Goal: Task Accomplishment & Management: Use online tool/utility

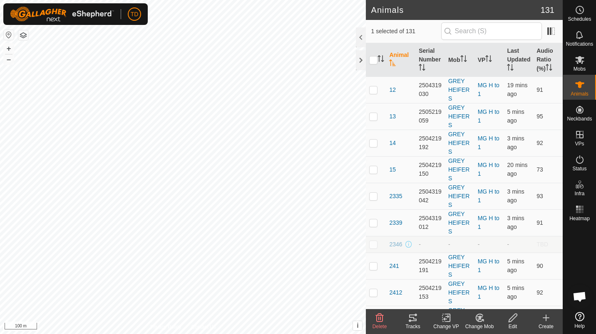
click at [419, 323] on div "Tracks" at bounding box center [412, 326] width 33 height 7
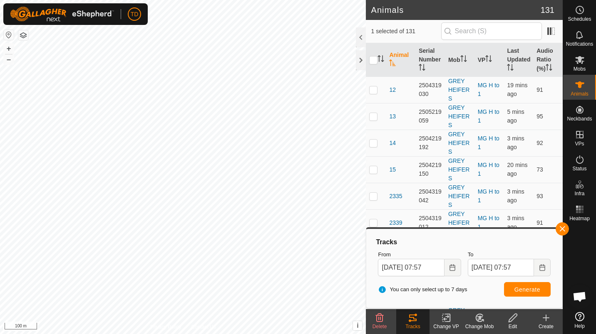
click at [565, 232] on button "button" at bounding box center [561, 228] width 13 height 13
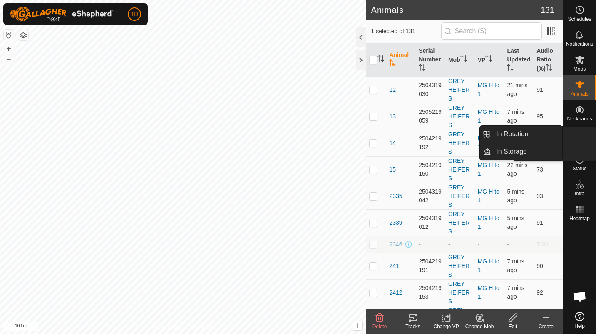
drag, startPoint x: 586, startPoint y: 126, endPoint x: 581, endPoint y: 135, distance: 9.9
click at [581, 135] on icon at bounding box center [579, 134] width 7 height 7
click at [529, 131] on link "In Rotation" at bounding box center [526, 134] width 71 height 17
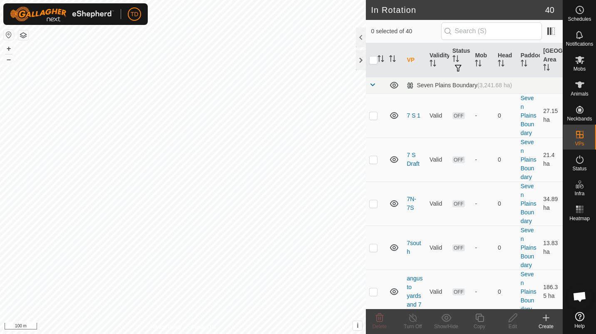
click at [544, 320] on icon at bounding box center [546, 318] width 10 height 10
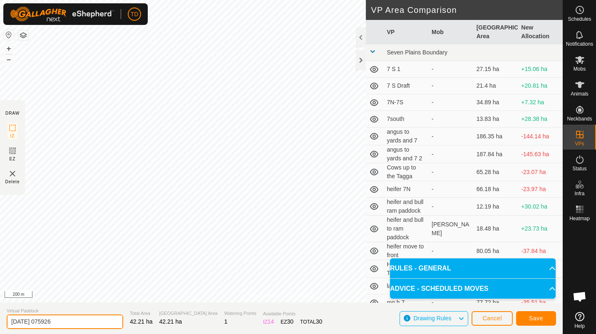
drag, startPoint x: 76, startPoint y: 323, endPoint x: -2, endPoint y: 327, distance: 77.9
click at [0, 327] on html "TD Schedules Notifications Mobs Animals Neckbands VPs Status Infra Heatmap Help…" at bounding box center [298, 167] width 596 height 334
drag, startPoint x: 30, startPoint y: 322, endPoint x: 0, endPoint y: 324, distance: 29.6
click at [0, 324] on html "TD Schedules Notifications Mobs Animals Neckbands VPs Status Infra Heatmap Help…" at bounding box center [298, 167] width 596 height 334
type input "weaners to yards"
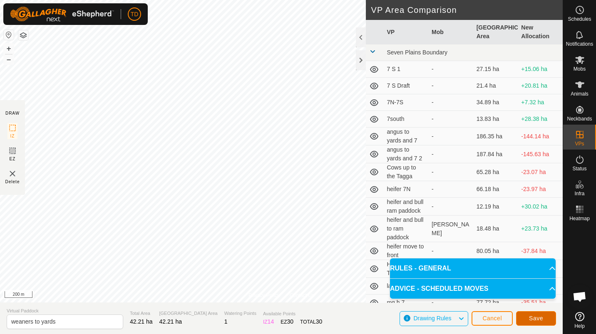
click at [521, 313] on button "Save" at bounding box center [536, 318] width 40 height 15
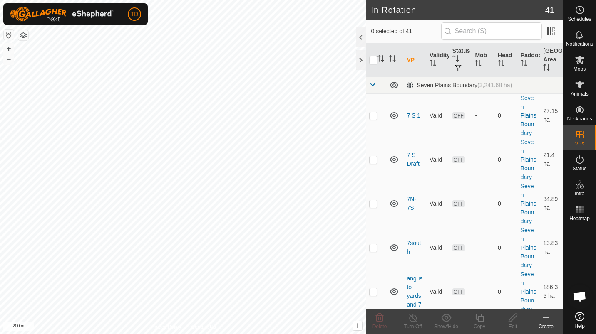
scroll to position [14, 0]
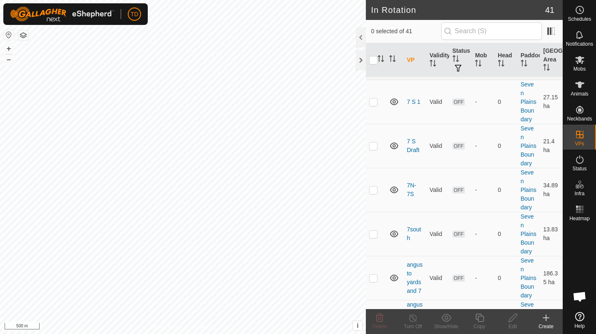
click at [368, 161] on td at bounding box center [376, 146] width 20 height 44
click at [376, 149] on p-checkbox at bounding box center [373, 146] width 8 height 7
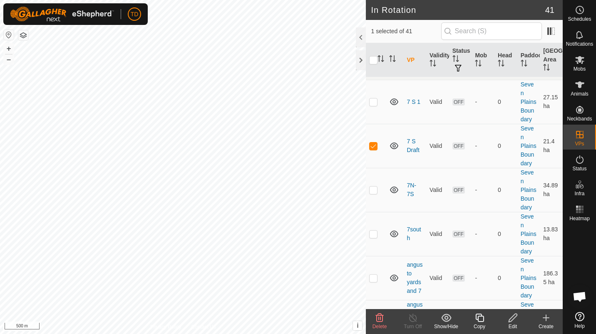
click at [376, 149] on p-checkbox at bounding box center [373, 146] width 8 height 7
checkbox input "false"
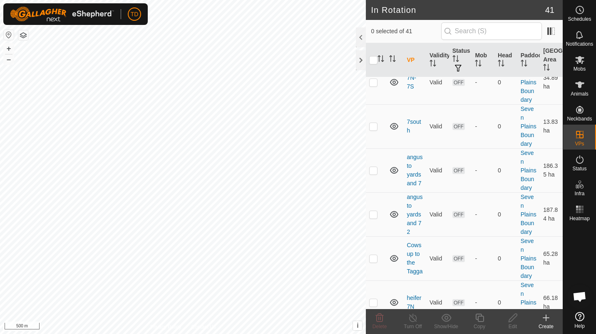
scroll to position [123, 0]
click at [373, 191] on td at bounding box center [376, 169] width 20 height 44
checkbox input "false"
click at [371, 217] on p-checkbox at bounding box center [373, 213] width 8 height 7
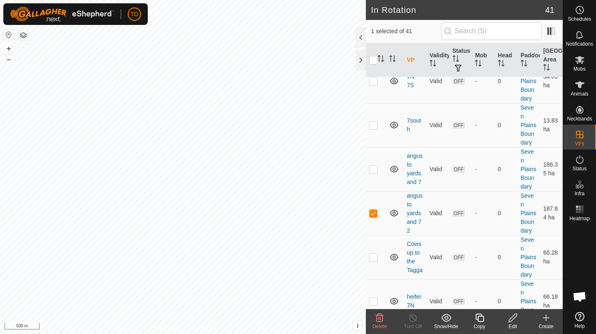
click at [371, 217] on p-checkbox at bounding box center [373, 213] width 8 height 7
checkbox input "false"
drag, startPoint x: 580, startPoint y: 94, endPoint x: 586, endPoint y: 74, distance: 21.4
click at [580, 94] on span "Animals" at bounding box center [579, 93] width 18 height 5
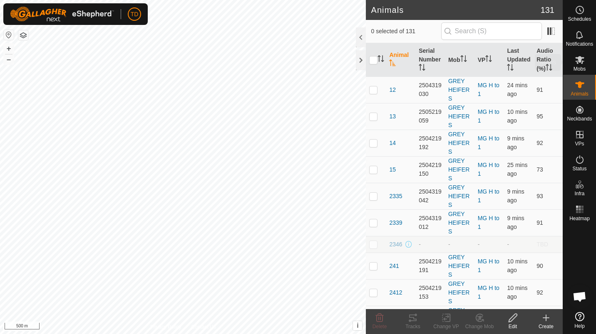
click at [586, 74] on div "Mobs" at bounding box center [579, 62] width 33 height 25
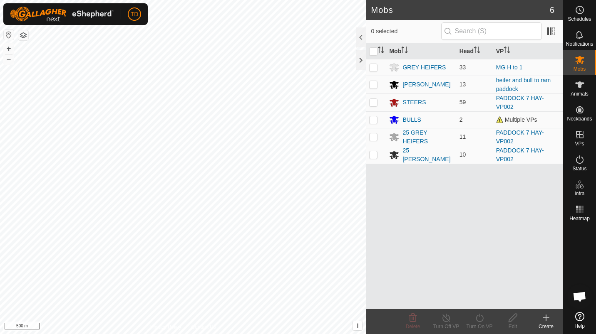
click at [376, 154] on p-checkbox at bounding box center [373, 154] width 8 height 7
checkbox input "true"
click at [373, 133] on p-checkbox at bounding box center [373, 136] width 8 height 7
checkbox input "true"
click at [372, 97] on td at bounding box center [376, 103] width 20 height 18
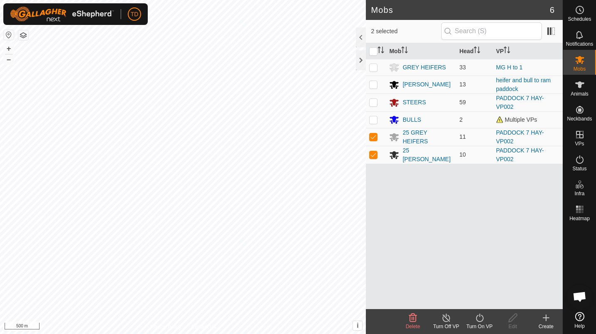
checkbox input "true"
click at [479, 318] on icon at bounding box center [479, 318] width 10 height 10
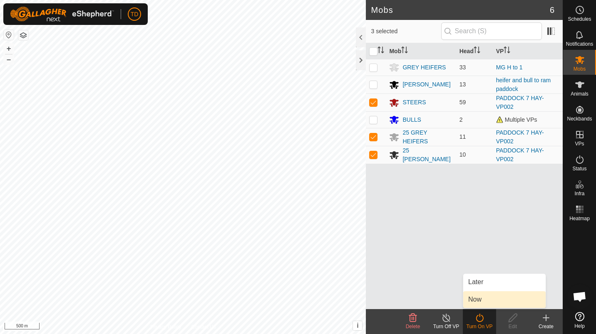
click at [472, 297] on link "Now" at bounding box center [504, 300] width 82 height 17
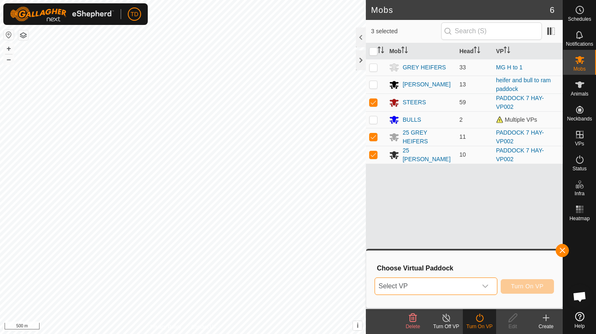
click at [458, 283] on span "Select VP" at bounding box center [425, 286] width 101 height 17
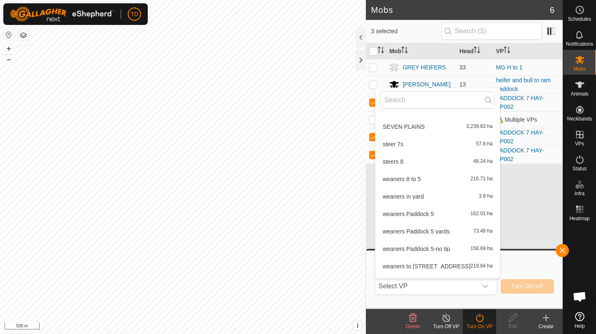
scroll to position [556, 0]
click at [438, 198] on li "weaners in yard 3.9 ha" at bounding box center [437, 195] width 124 height 17
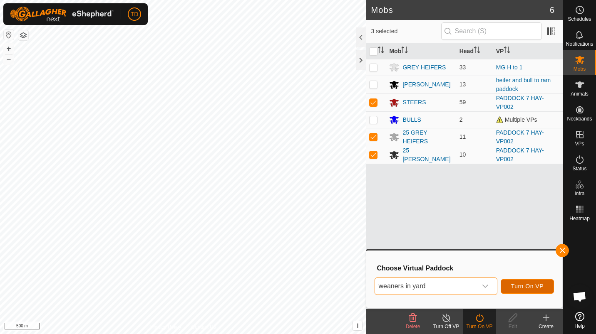
click at [522, 282] on button "Turn On VP" at bounding box center [526, 286] width 53 height 15
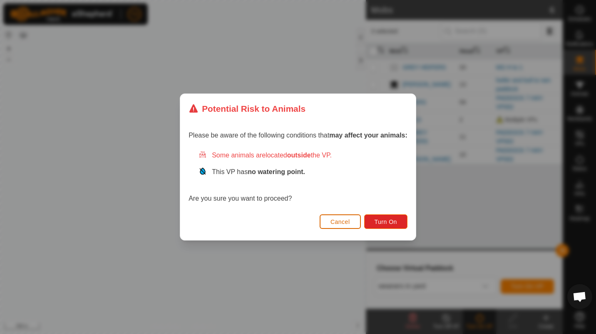
click at [353, 225] on button "Cancel" at bounding box center [339, 222] width 41 height 15
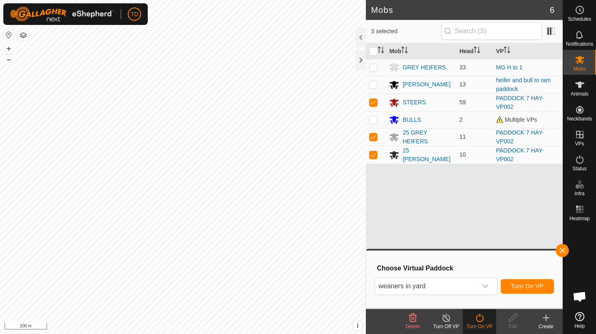
click at [24, 37] on button "button" at bounding box center [23, 35] width 10 height 10
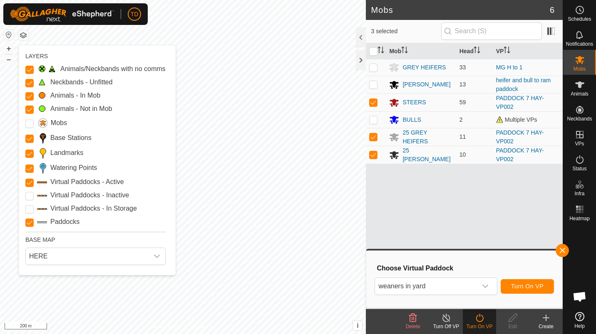
click at [27, 195] on Inactive "Virtual Paddocks - Inactive" at bounding box center [29, 196] width 8 height 8
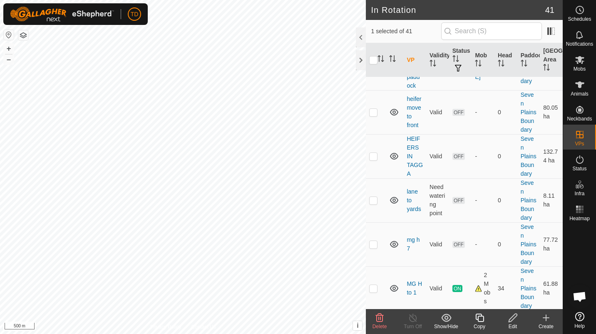
scroll to position [462, 0]
click at [591, 87] on div "Animals" at bounding box center [579, 87] width 33 height 25
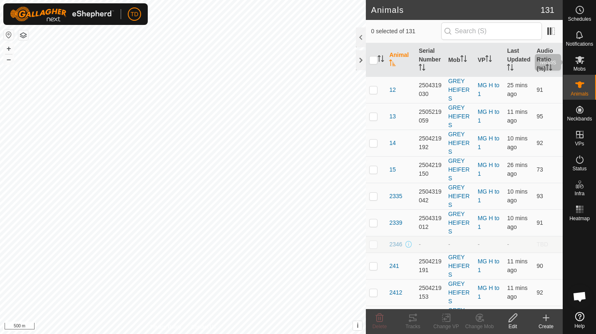
click at [571, 67] on div "Mobs" at bounding box center [579, 62] width 33 height 25
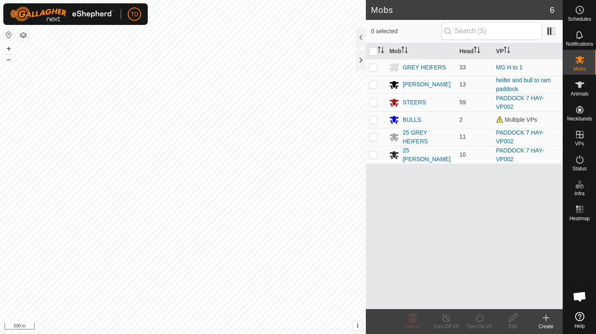
click at [373, 100] on p-checkbox at bounding box center [373, 102] width 8 height 7
checkbox input "true"
click at [374, 129] on td at bounding box center [376, 137] width 20 height 18
checkbox input "true"
click at [373, 148] on td at bounding box center [376, 155] width 20 height 18
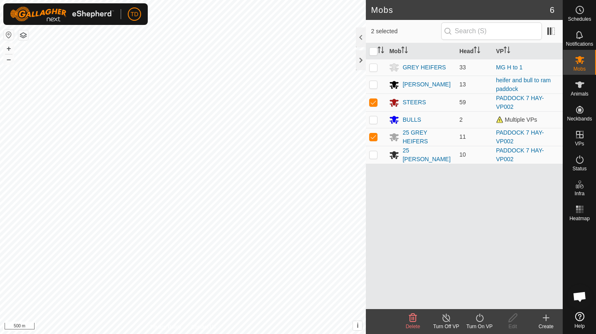
checkbox input "true"
click at [474, 320] on icon at bounding box center [479, 318] width 10 height 10
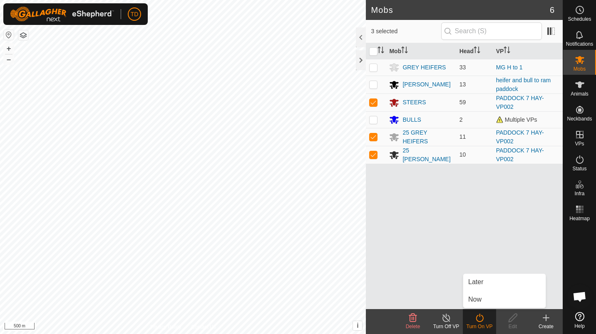
click at [484, 295] on link "Now" at bounding box center [504, 300] width 82 height 17
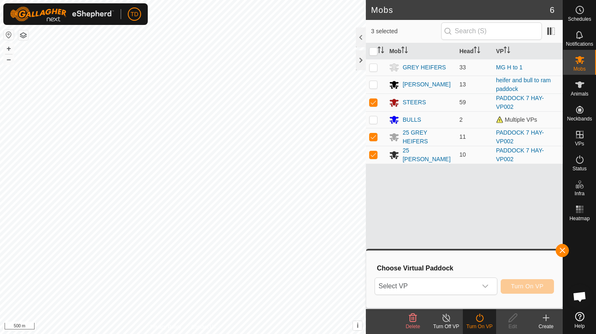
click at [467, 288] on span "Select VP" at bounding box center [425, 286] width 101 height 17
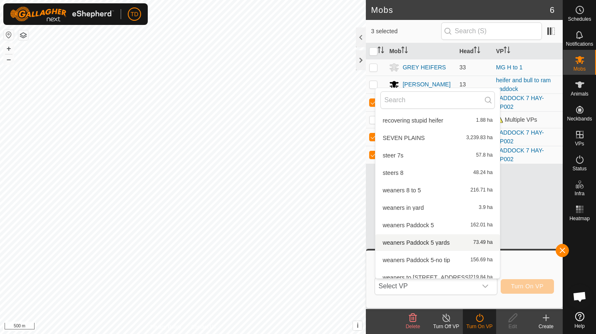
scroll to position [568, 0]
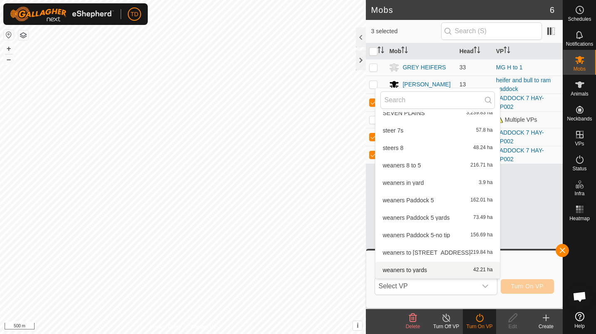
click at [423, 269] on li "weaners to yards 42.21 ha" at bounding box center [437, 270] width 124 height 17
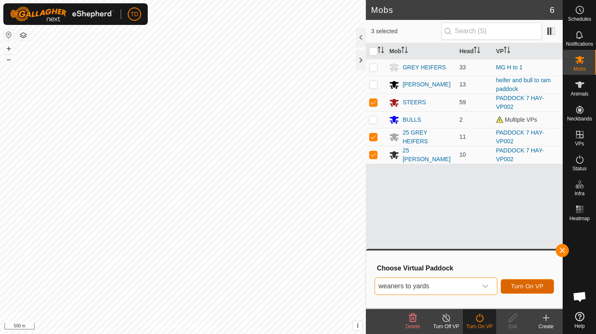
click at [538, 284] on span "Turn On VP" at bounding box center [527, 286] width 32 height 7
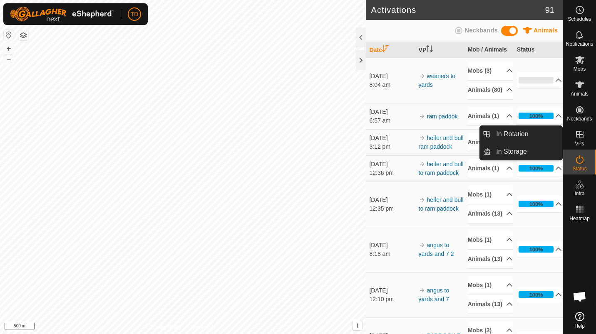
click at [576, 139] on icon at bounding box center [579, 135] width 10 height 10
click at [582, 137] on icon at bounding box center [579, 134] width 7 height 7
click at [538, 133] on link "In Rotation" at bounding box center [526, 134] width 71 height 17
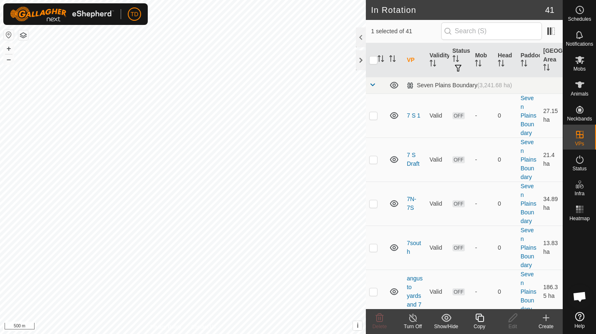
click at [372, 118] on p-checkbox at bounding box center [373, 115] width 8 height 7
click at [375, 119] on p-checkbox at bounding box center [373, 115] width 8 height 7
checkbox input "false"
click at [373, 55] on th at bounding box center [376, 60] width 20 height 34
click at [373, 60] on input "checkbox" at bounding box center [373, 60] width 8 height 8
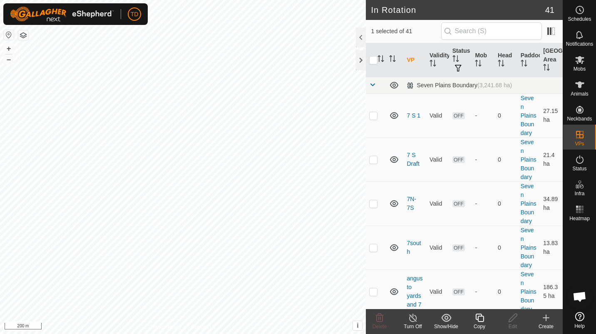
checkbox input "true"
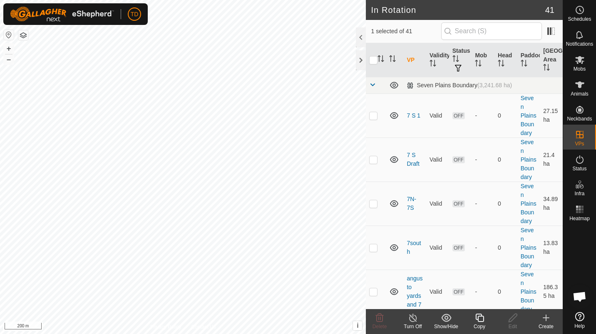
checkbox input "true"
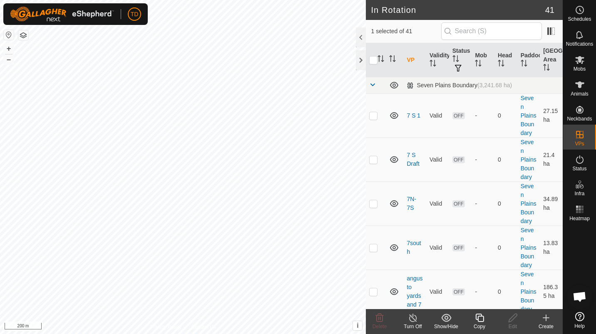
checkbox input "true"
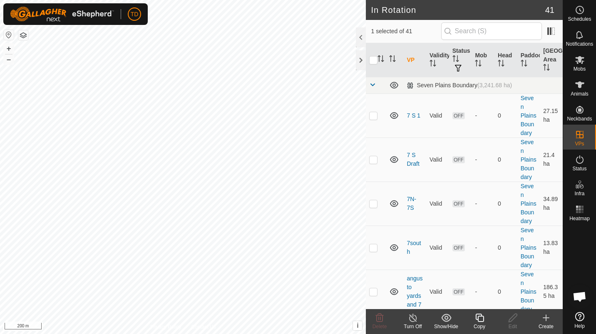
checkbox input "true"
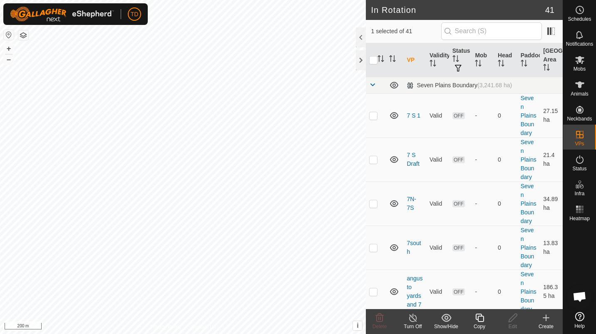
checkbox input "true"
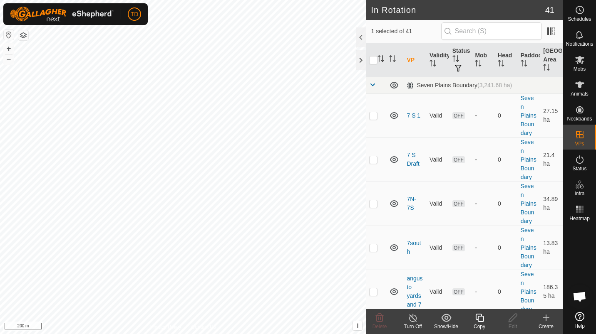
checkbox input "true"
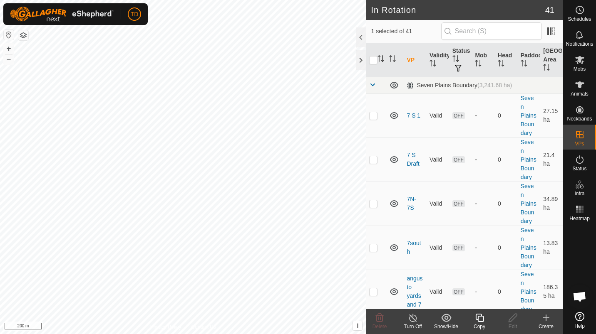
checkbox input "true"
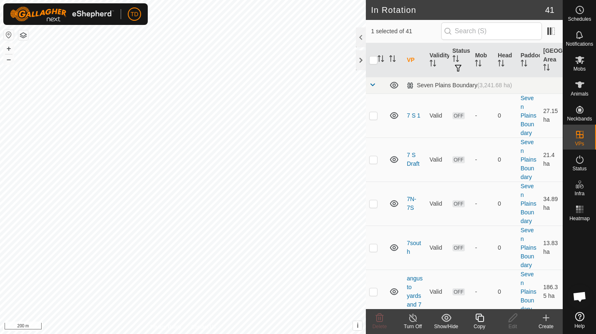
checkbox input "true"
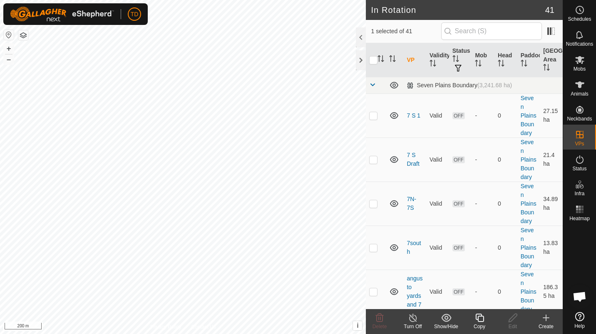
checkbox input "true"
click at [373, 60] on input "checkbox" at bounding box center [373, 60] width 8 height 8
checkbox input "false"
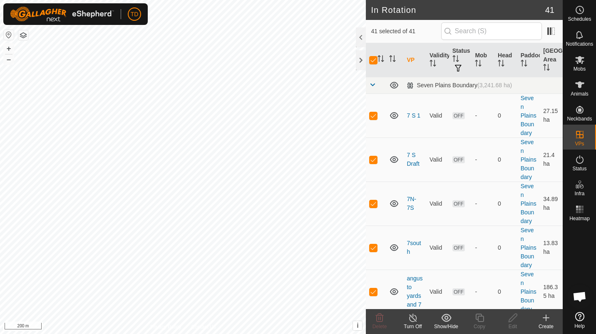
checkbox input "false"
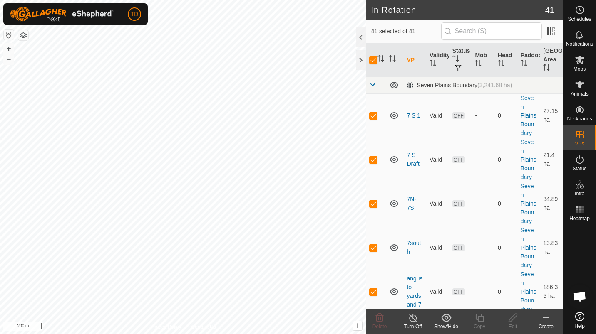
checkbox input "false"
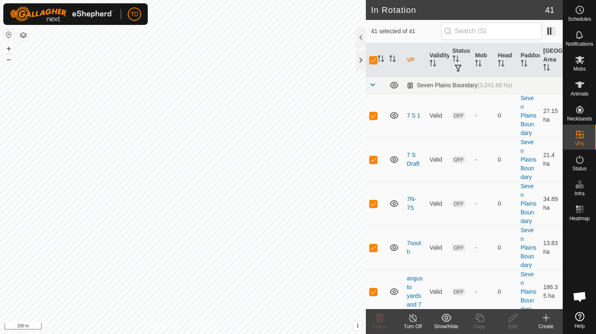
checkbox input "false"
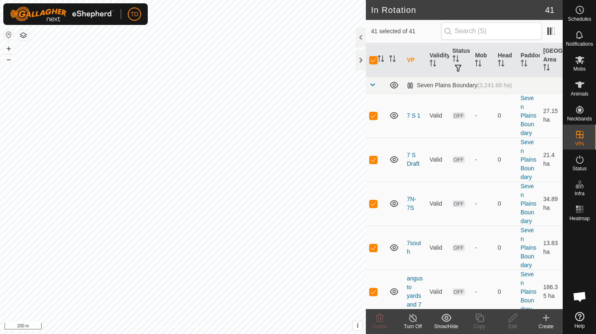
checkbox input "false"
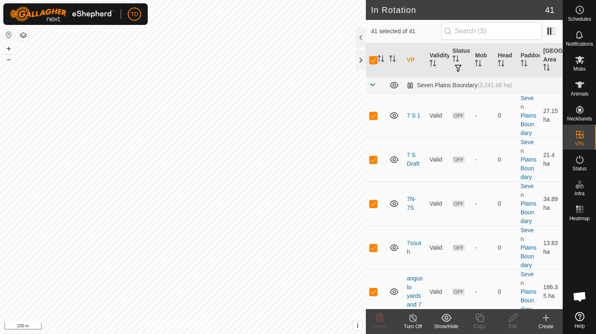
checkbox input "false"
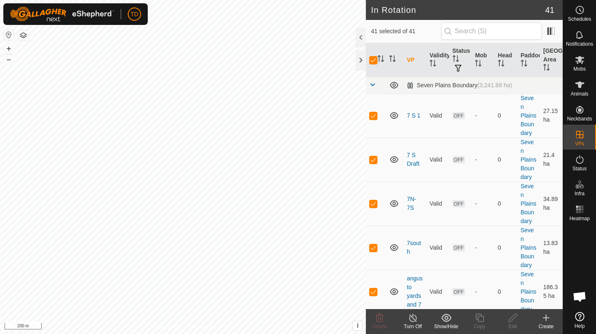
checkbox input "false"
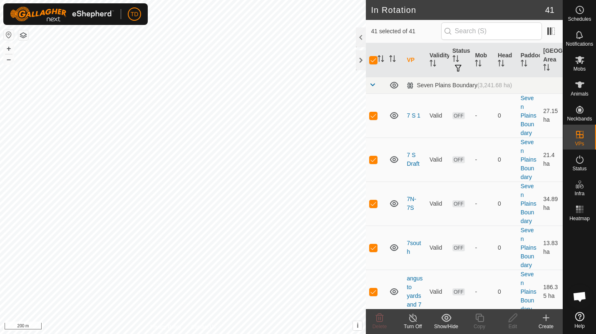
checkbox input "false"
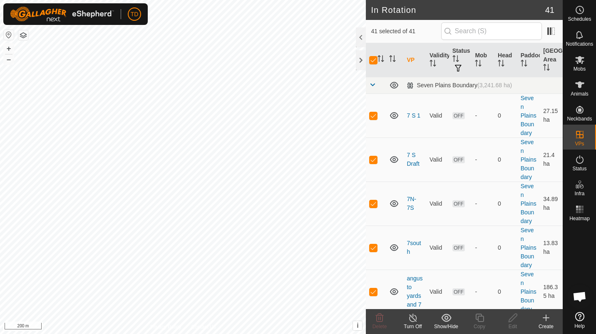
checkbox input "false"
click at [373, 118] on p-checkbox at bounding box center [373, 115] width 8 height 7
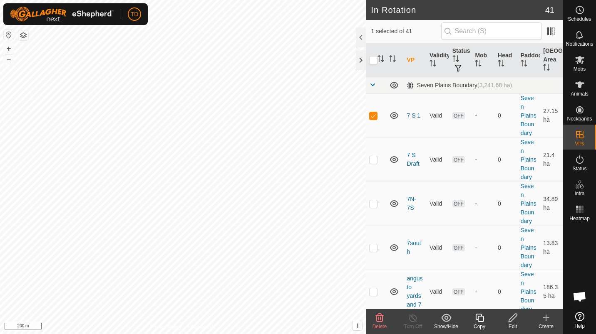
click at [381, 320] on icon at bounding box center [379, 318] width 10 height 10
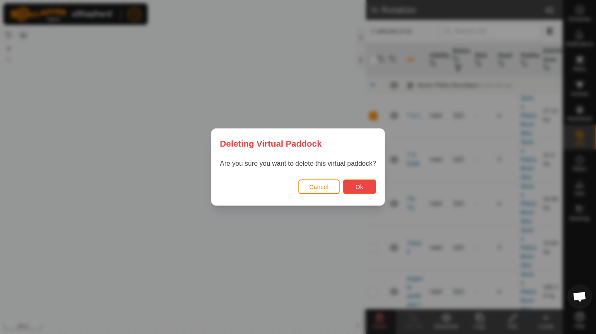
click at [358, 184] on span "Ok" at bounding box center [359, 187] width 8 height 7
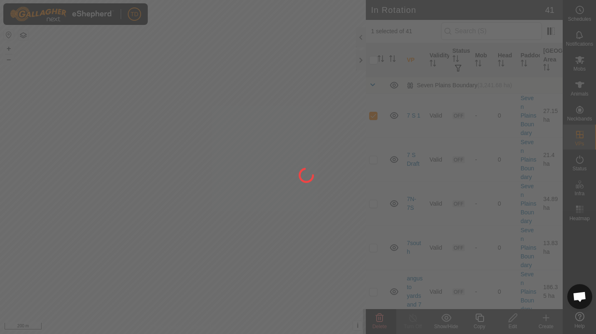
checkbox input "false"
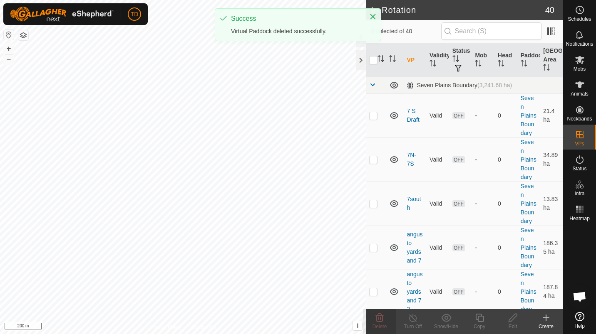
click at [375, 119] on p-checkbox at bounding box center [373, 115] width 8 height 7
checkbox input "true"
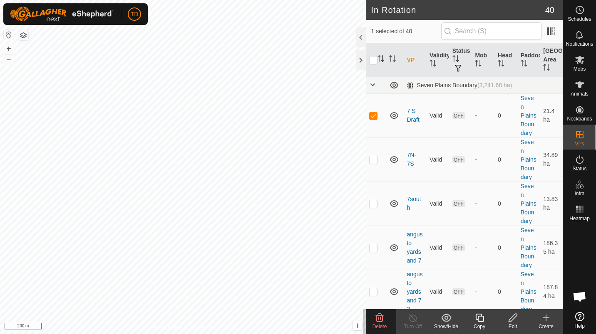
click at [380, 321] on icon at bounding box center [379, 318] width 10 height 10
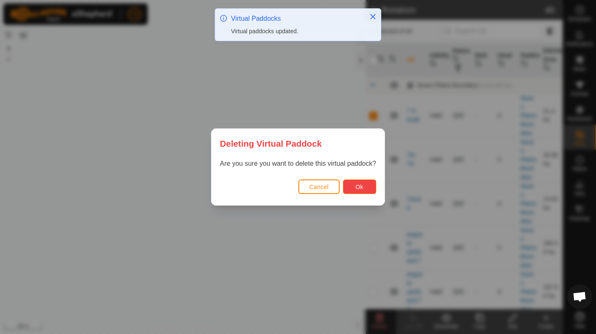
click at [362, 189] on span "Ok" at bounding box center [359, 187] width 8 height 7
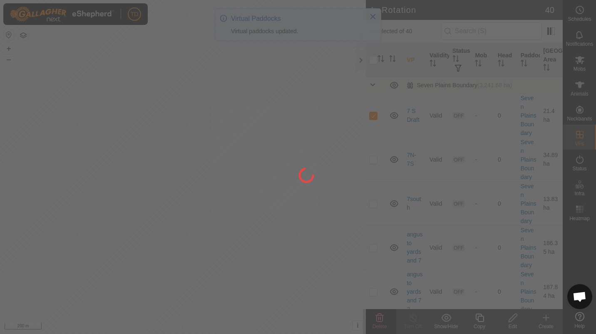
checkbox input "false"
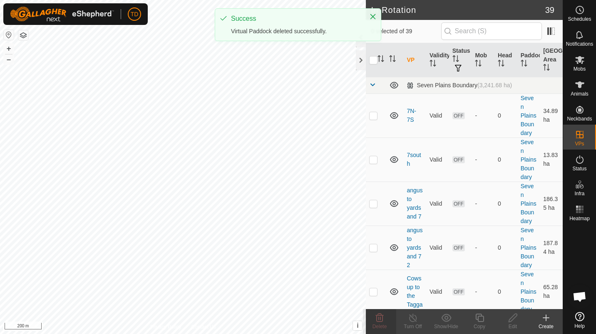
click at [375, 119] on p-checkbox at bounding box center [373, 115] width 8 height 7
checkbox input "true"
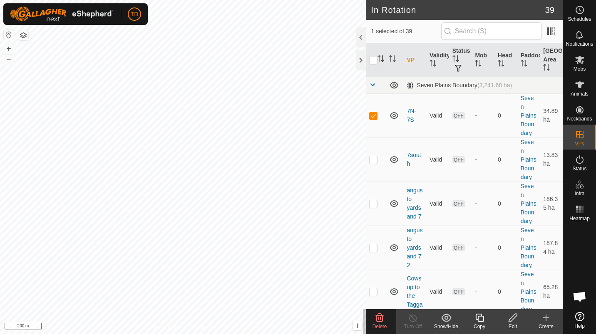
click at [381, 315] on icon at bounding box center [380, 318] width 8 height 8
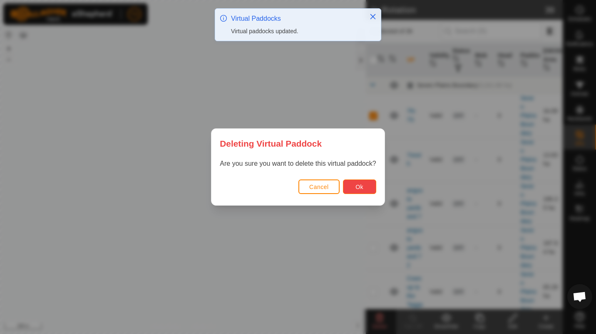
click at [357, 188] on span "Ok" at bounding box center [359, 187] width 8 height 7
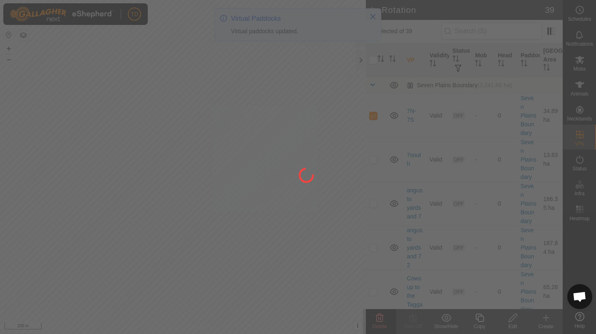
checkbox input "false"
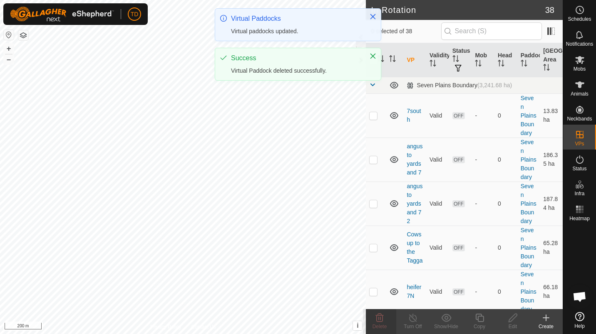
click at [375, 119] on p-checkbox at bounding box center [373, 115] width 8 height 7
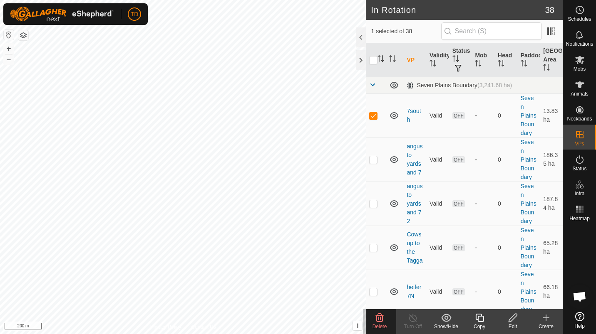
click at [375, 322] on icon at bounding box center [379, 318] width 10 height 10
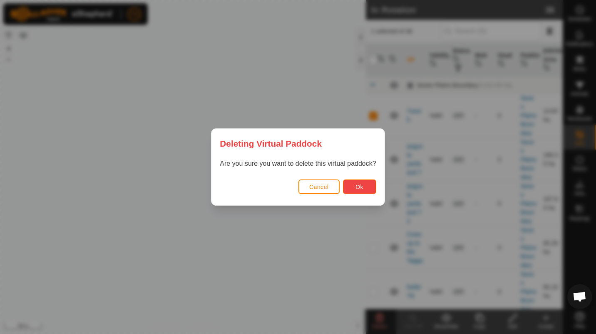
click at [356, 183] on button "Ok" at bounding box center [359, 187] width 33 height 15
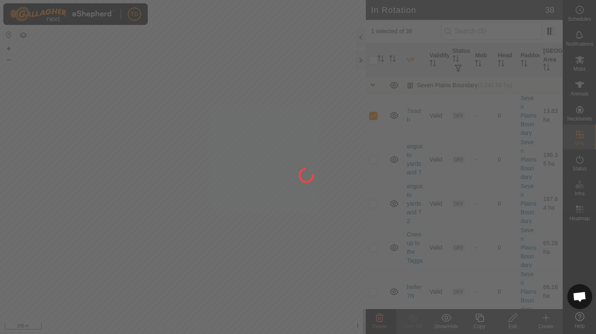
checkbox input "false"
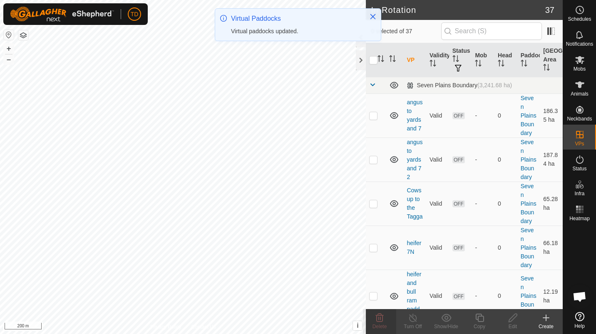
click at [373, 119] on p-checkbox at bounding box center [373, 115] width 8 height 7
checkbox input "true"
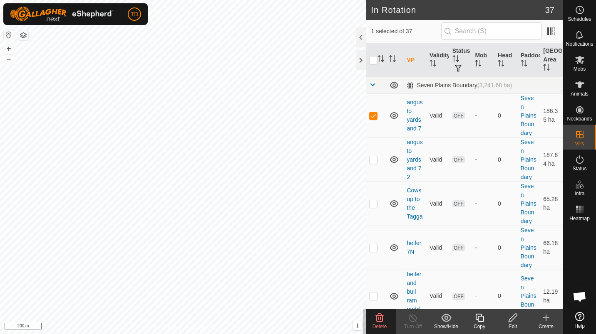
click at [380, 321] on icon at bounding box center [380, 318] width 8 height 8
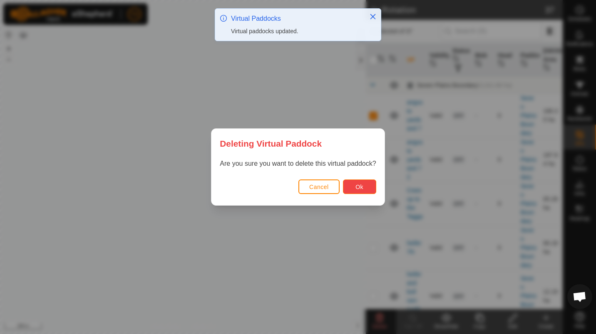
click at [357, 189] on span "Ok" at bounding box center [359, 187] width 8 height 7
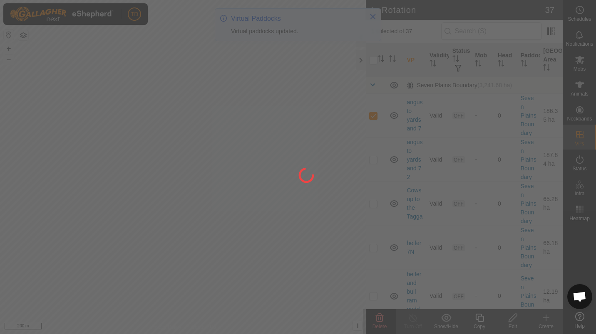
checkbox input "false"
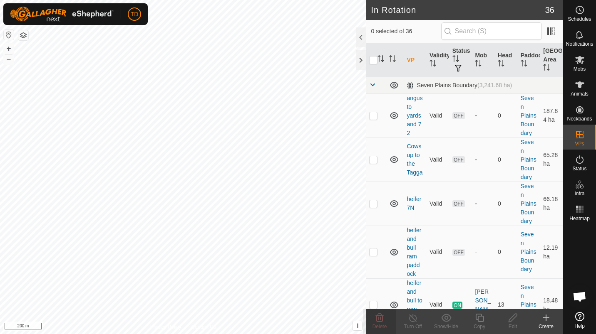
click at [375, 119] on p-checkbox at bounding box center [373, 115] width 8 height 7
click at [383, 326] on span "Delete" at bounding box center [379, 327] width 15 height 6
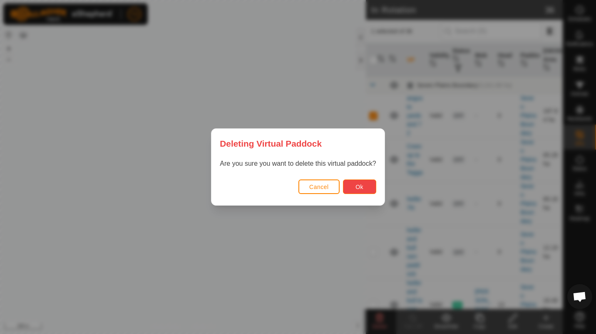
click at [357, 189] on span "Ok" at bounding box center [359, 187] width 8 height 7
checkbox input "false"
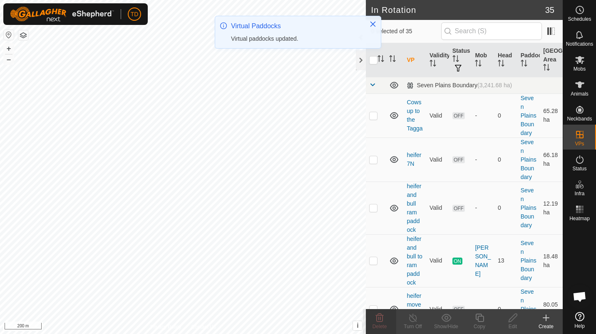
click at [369, 124] on td at bounding box center [376, 116] width 20 height 44
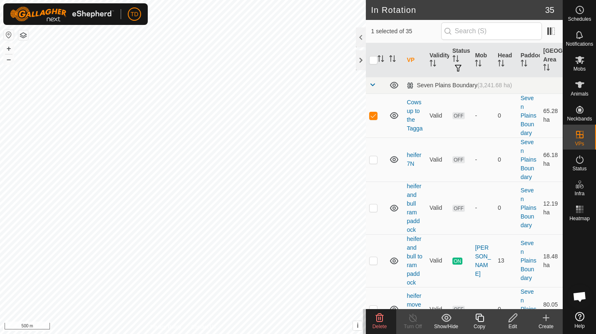
click at [368, 124] on td at bounding box center [376, 116] width 20 height 44
checkbox input "false"
click at [375, 163] on p-checkbox at bounding box center [373, 159] width 8 height 7
checkbox input "true"
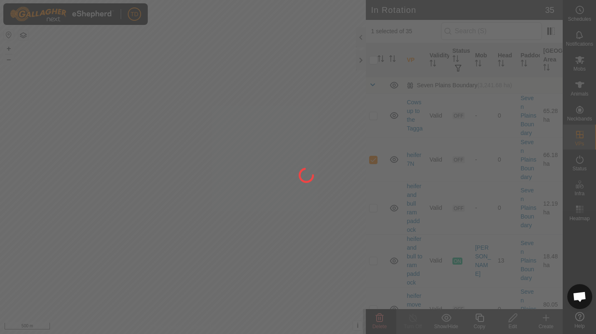
click at [384, 314] on div at bounding box center [298, 167] width 596 height 334
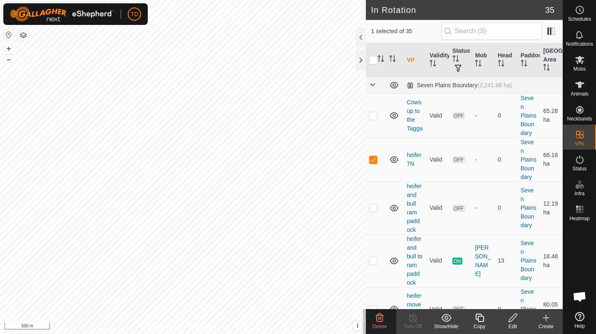
click at [378, 321] on icon at bounding box center [379, 318] width 10 height 10
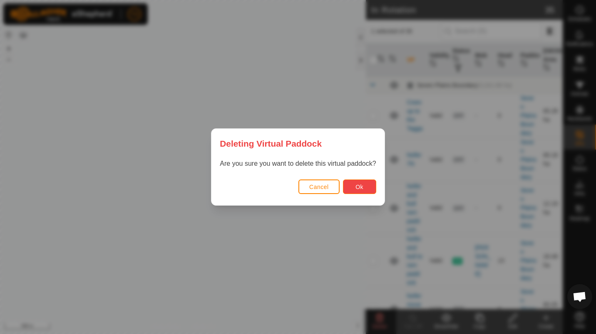
click at [361, 189] on span "Ok" at bounding box center [359, 187] width 8 height 7
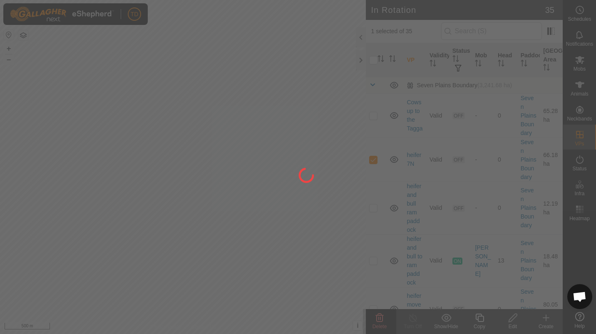
checkbox input "false"
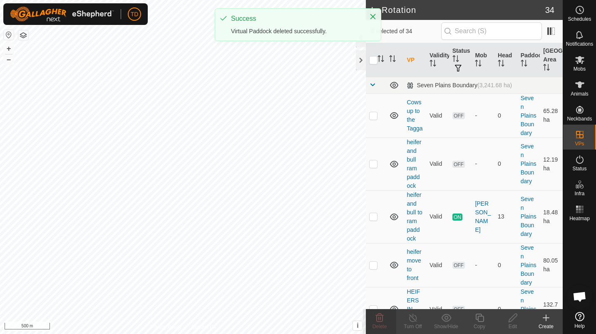
click at [372, 168] on td at bounding box center [376, 164] width 20 height 53
checkbox input "true"
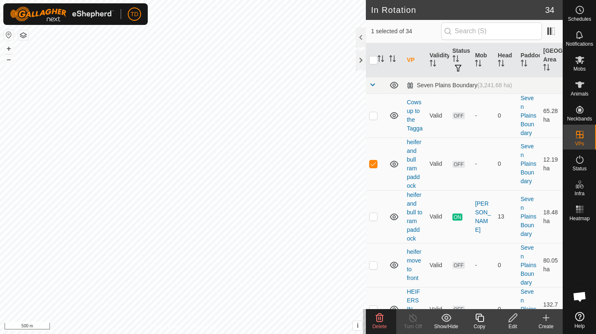
click at [372, 220] on p-checkbox at bounding box center [373, 216] width 8 height 7
click at [376, 220] on p-checkbox at bounding box center [373, 216] width 8 height 7
checkbox input "false"
click at [373, 167] on p-checkbox at bounding box center [373, 164] width 8 height 7
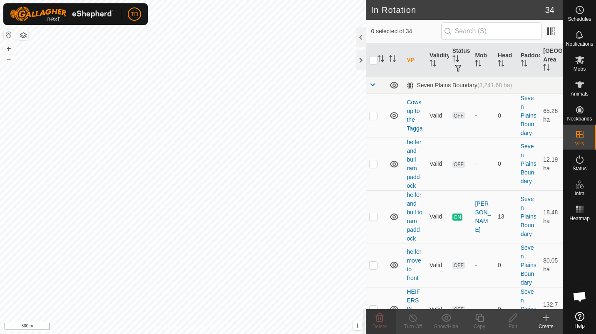
checkbox input "true"
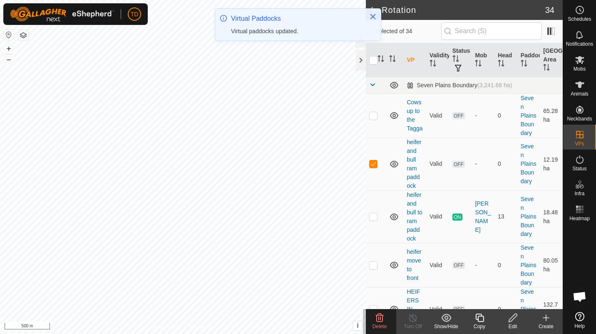
click at [373, 167] on p-checkbox at bounding box center [373, 164] width 8 height 7
checkbox input "false"
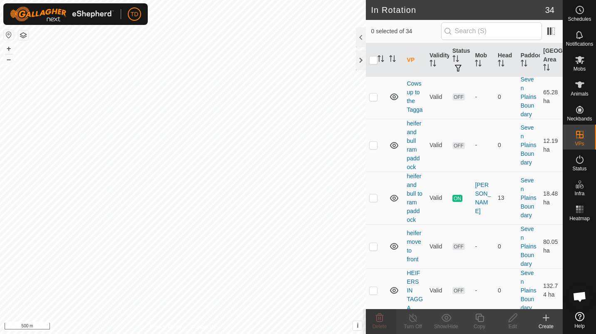
scroll to position [22, 0]
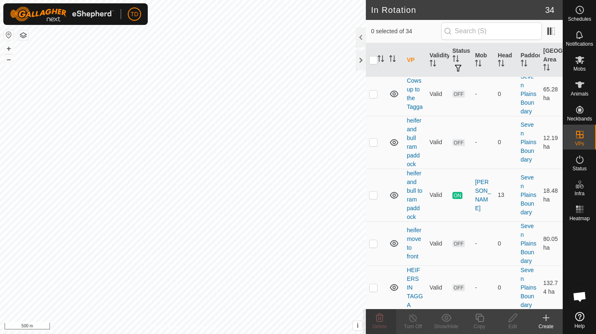
click at [373, 247] on p-checkbox at bounding box center [373, 243] width 8 height 7
click at [383, 323] on icon at bounding box center [379, 318] width 10 height 10
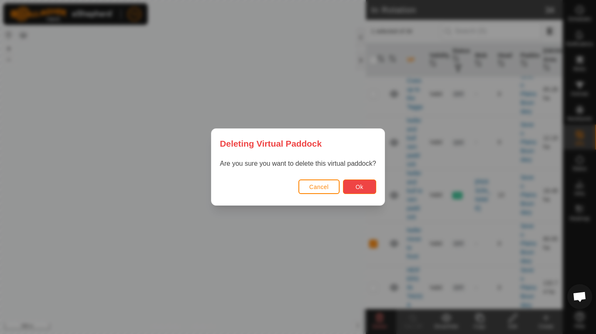
click at [359, 184] on span "Ok" at bounding box center [359, 187] width 8 height 7
checkbox input "false"
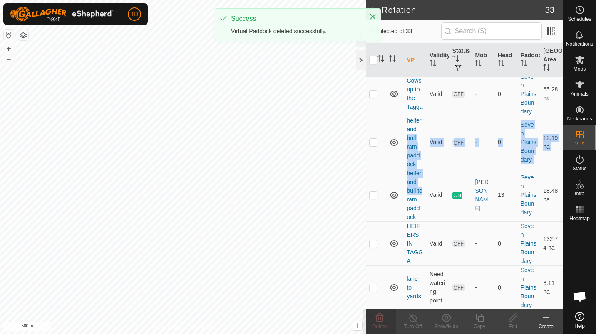
drag, startPoint x: 414, startPoint y: 204, endPoint x: 420, endPoint y: 138, distance: 66.0
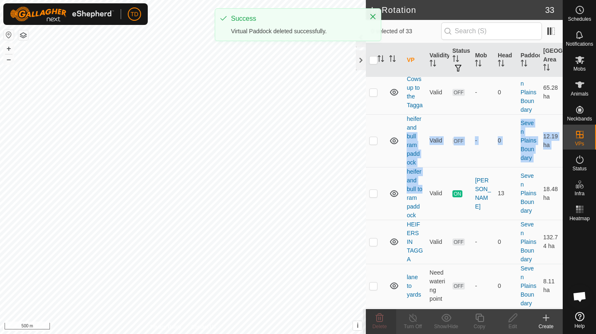
scroll to position [25, 0]
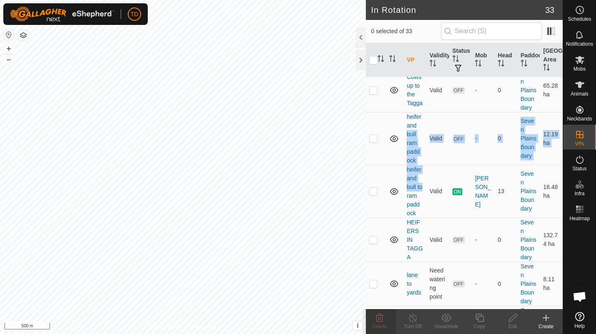
click at [454, 165] on td "OFF" at bounding box center [460, 138] width 23 height 53
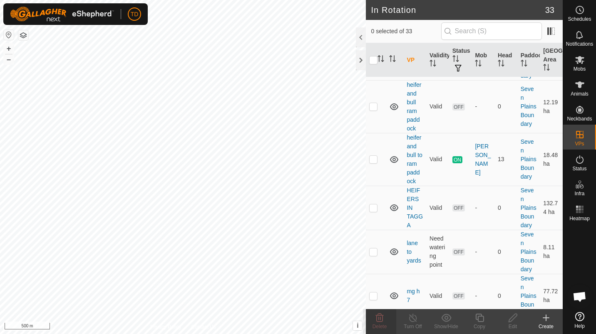
scroll to position [94, 0]
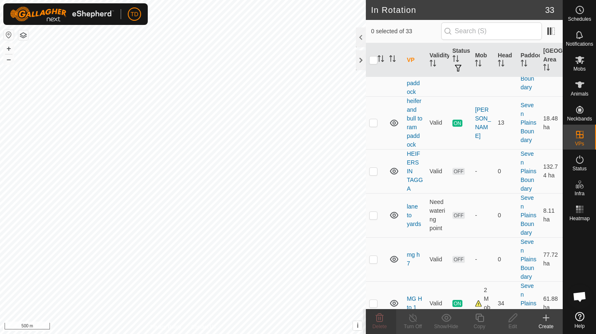
click at [372, 175] on p-checkbox at bounding box center [373, 171] width 8 height 7
checkbox input "true"
click at [391, 321] on delete-svg-icon at bounding box center [379, 318] width 33 height 10
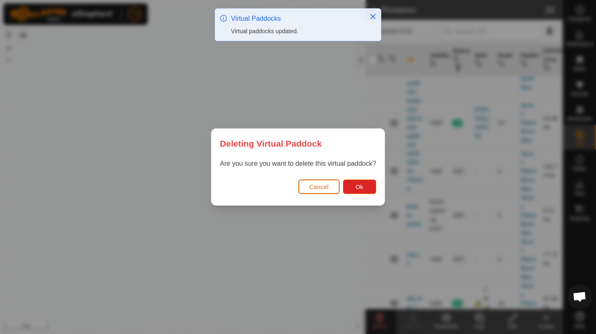
click at [331, 185] on button "Cancel" at bounding box center [318, 187] width 41 height 15
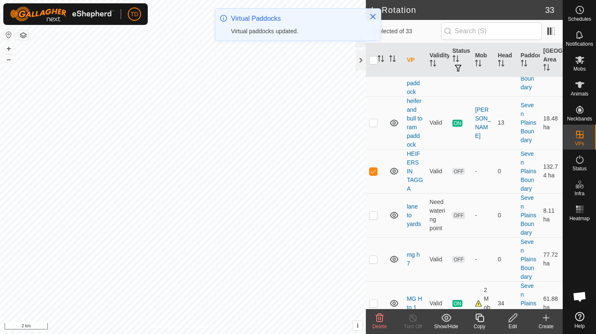
click at [372, 175] on p-checkbox at bounding box center [373, 171] width 8 height 7
checkbox input "false"
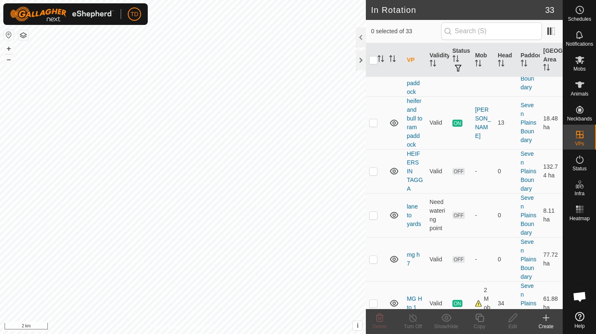
click at [373, 219] on p-checkbox at bounding box center [373, 215] width 8 height 7
click at [375, 219] on p-checkbox at bounding box center [373, 215] width 8 height 7
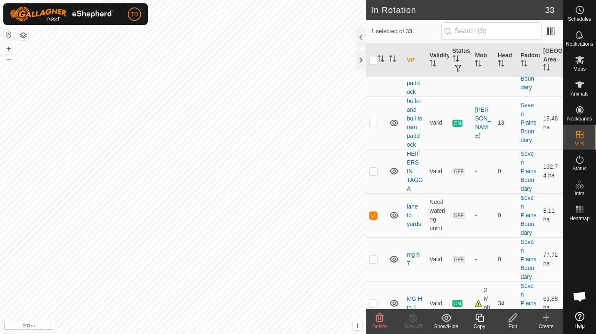
click at [376, 237] on td at bounding box center [376, 215] width 20 height 44
checkbox input "false"
click at [372, 263] on p-checkbox at bounding box center [373, 259] width 8 height 7
click at [375, 316] on icon at bounding box center [379, 318] width 10 height 10
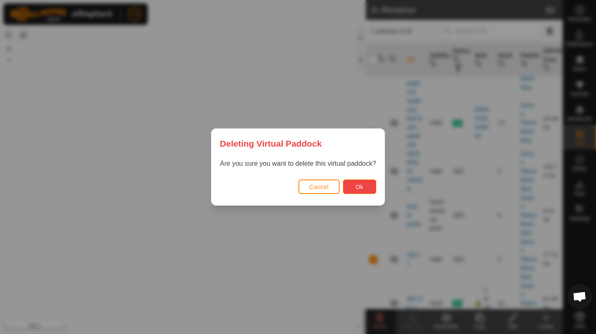
click at [364, 185] on button "Ok" at bounding box center [359, 187] width 33 height 15
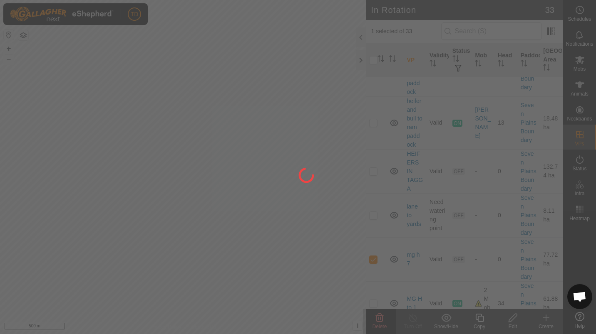
checkbox input "false"
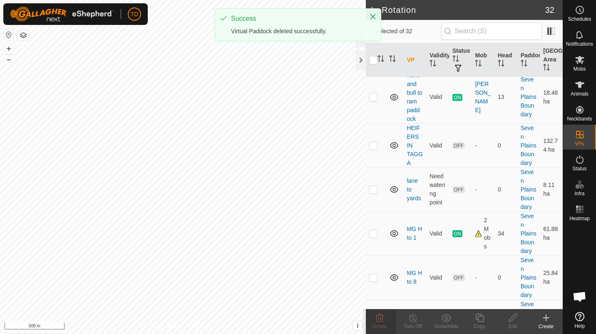
scroll to position [120, 0]
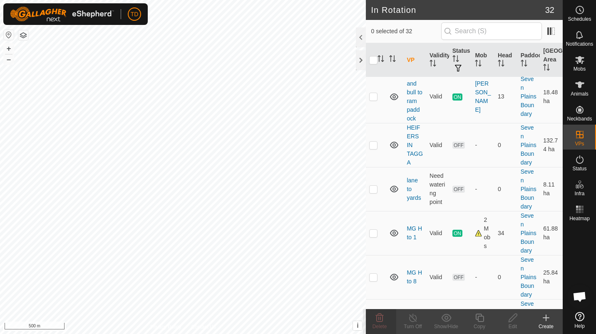
click at [373, 237] on p-checkbox at bounding box center [373, 233] width 8 height 7
checkbox input "true"
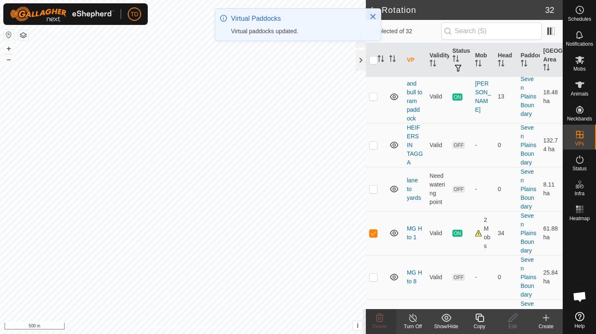
click at [373, 237] on p-checkbox at bounding box center [373, 233] width 8 height 7
checkbox input "false"
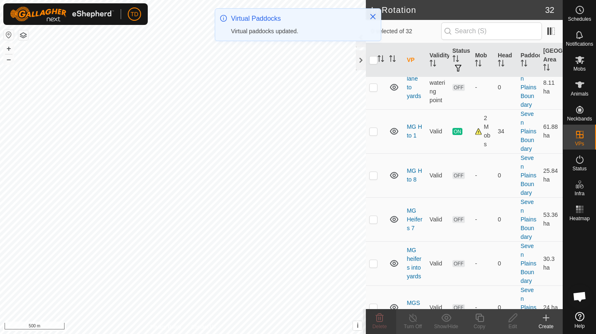
scroll to position [222, 0]
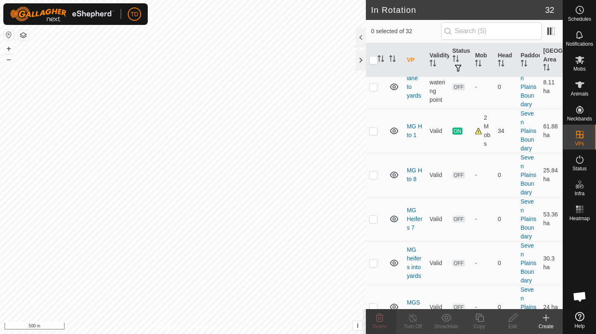
click at [372, 178] on p-checkbox at bounding box center [373, 175] width 8 height 7
click at [377, 320] on icon at bounding box center [380, 318] width 8 height 8
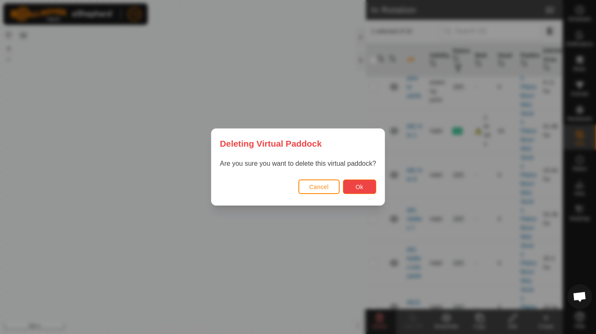
click at [361, 187] on span "Ok" at bounding box center [359, 187] width 8 height 7
checkbox input "false"
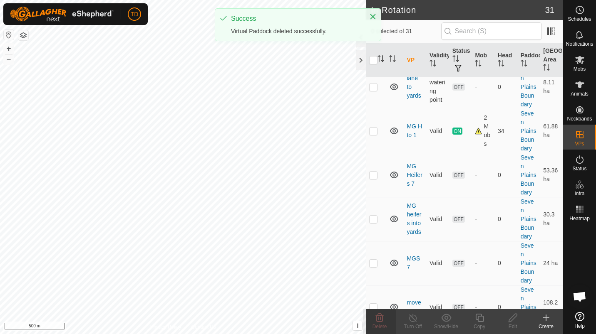
click at [371, 178] on p-checkbox at bounding box center [373, 175] width 8 height 7
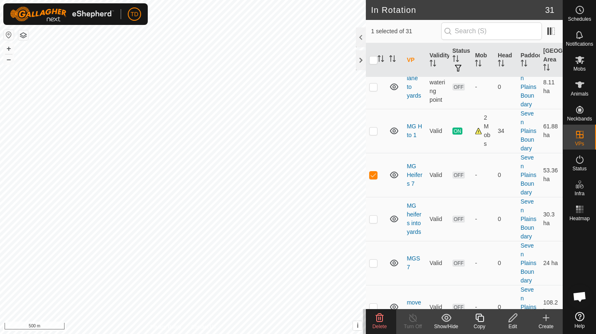
click at [387, 326] on div "Delete" at bounding box center [379, 326] width 33 height 7
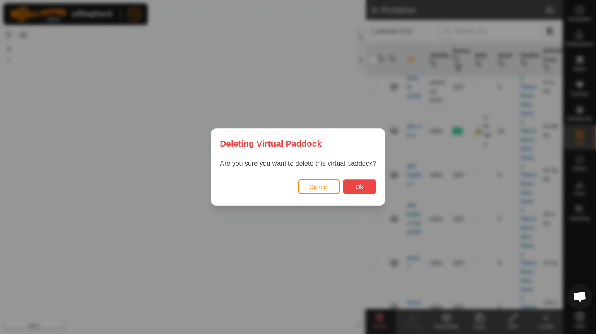
click at [367, 191] on button "Ok" at bounding box center [359, 187] width 33 height 15
checkbox input "false"
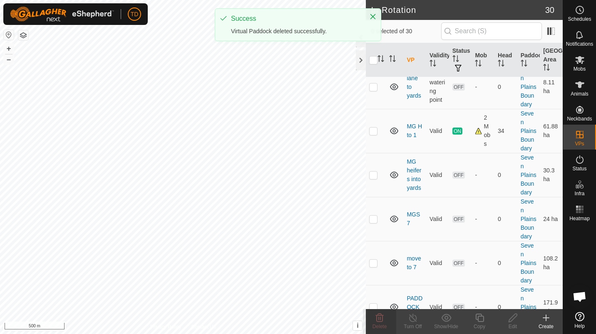
click at [373, 178] on p-checkbox at bounding box center [373, 175] width 8 height 7
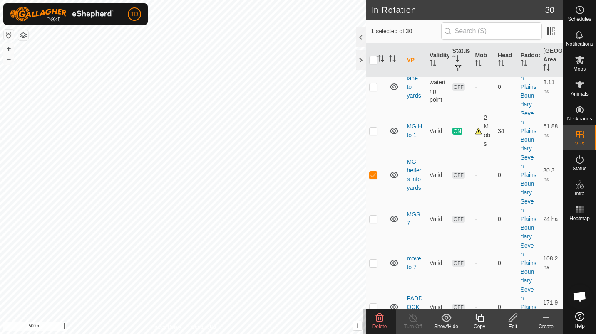
click at [381, 319] on icon at bounding box center [379, 318] width 10 height 10
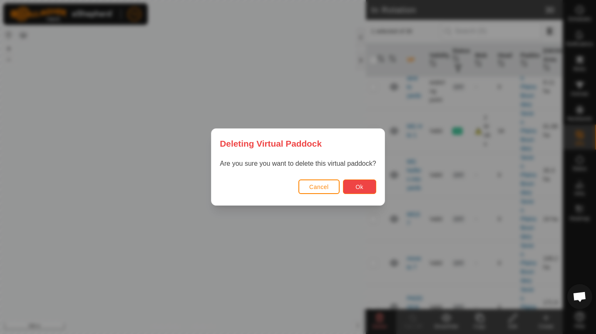
click at [368, 191] on button "Ok" at bounding box center [359, 187] width 33 height 15
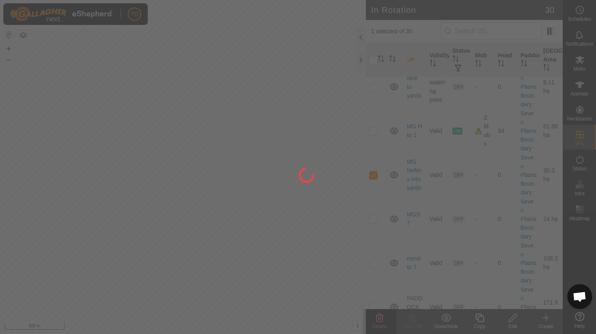
checkbox input "false"
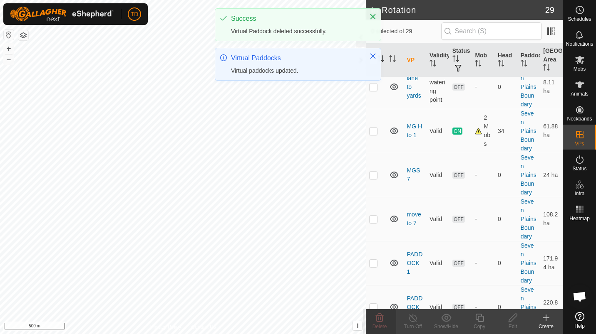
click at [376, 178] on p-checkbox at bounding box center [373, 175] width 8 height 7
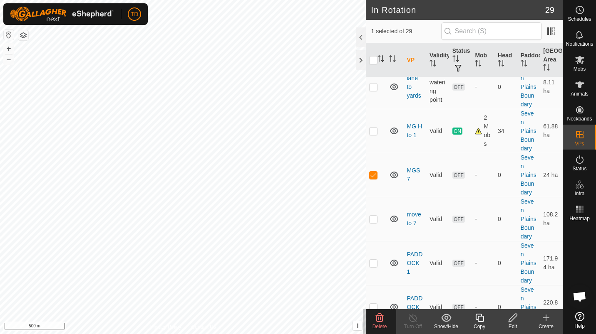
click at [388, 324] on div "Delete" at bounding box center [379, 326] width 33 height 7
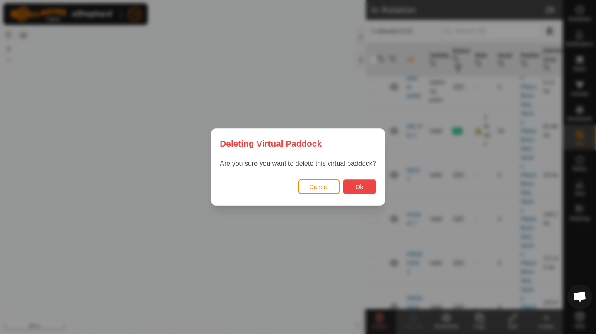
click at [369, 188] on button "Ok" at bounding box center [359, 187] width 33 height 15
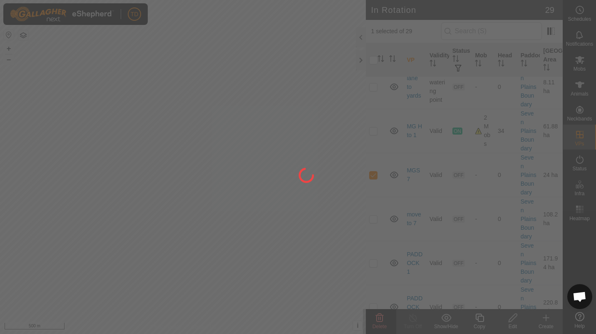
checkbox input "false"
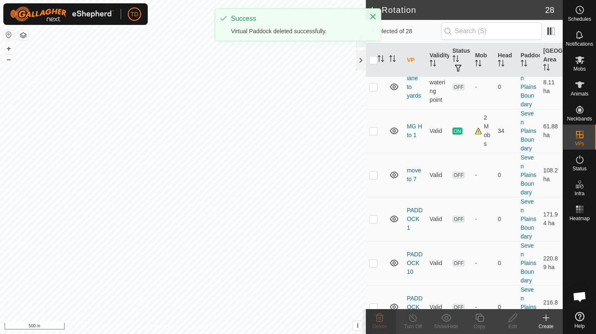
click at [372, 178] on p-checkbox at bounding box center [373, 175] width 8 height 7
checkbox input "true"
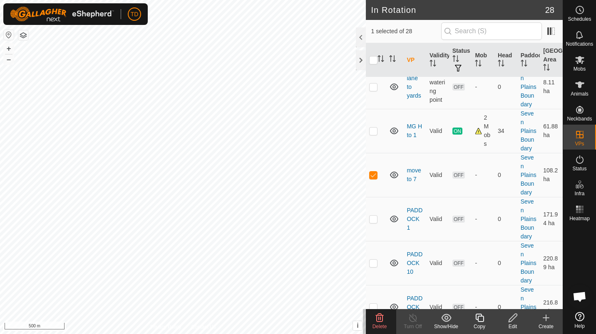
click at [379, 315] on icon at bounding box center [380, 318] width 8 height 8
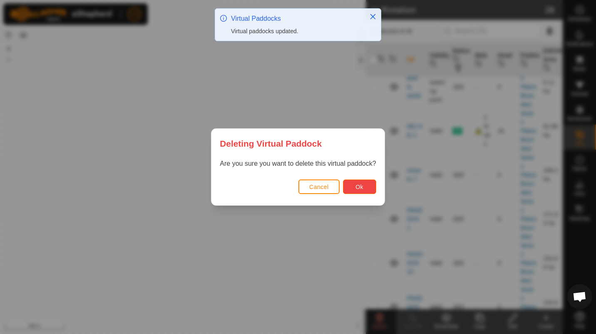
click at [366, 183] on button "Ok" at bounding box center [359, 187] width 33 height 15
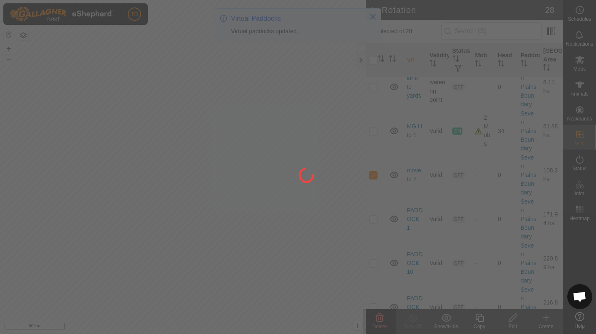
checkbox input "false"
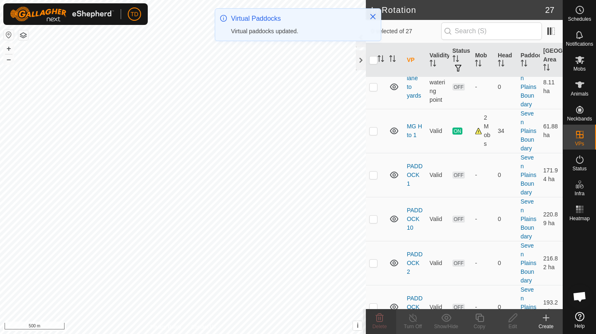
click at [372, 178] on p-checkbox at bounding box center [373, 175] width 8 height 7
checkbox input "true"
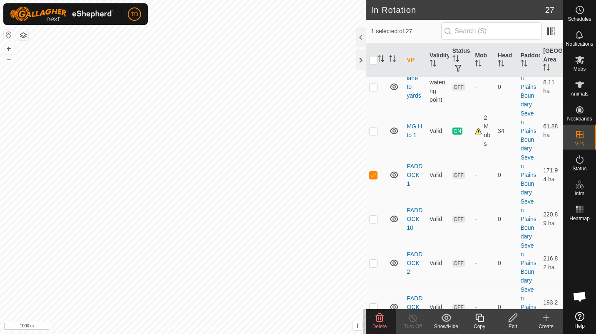
click at [368, 241] on td at bounding box center [376, 219] width 20 height 44
checkbox input "true"
click at [378, 260] on td at bounding box center [376, 263] width 20 height 44
checkbox input "true"
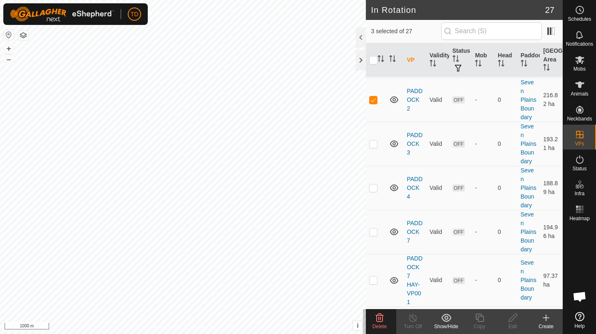
click at [371, 147] on p-tablecheckbox at bounding box center [373, 144] width 8 height 7
checkbox input "true"
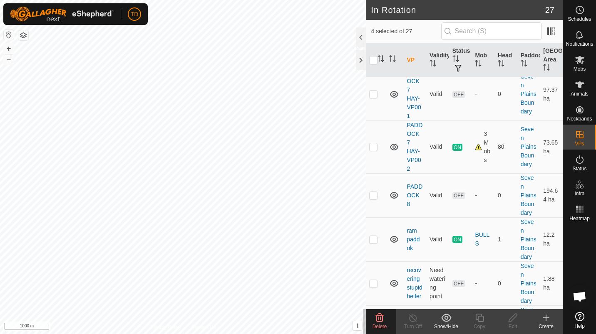
scroll to position [573, 0]
click at [374, 97] on p-checkbox at bounding box center [373, 93] width 8 height 7
checkbox input "true"
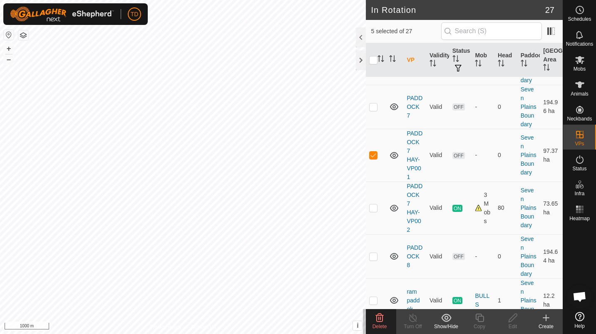
scroll to position [475, 0]
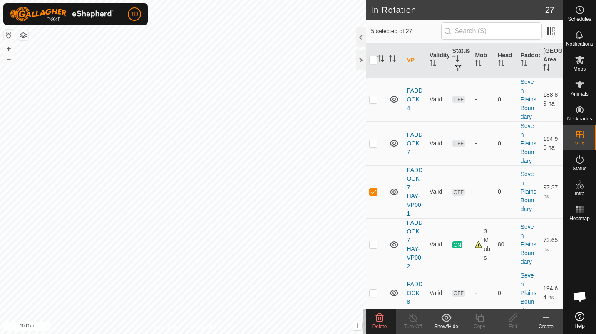
click at [374, 59] on p-checkbox at bounding box center [373, 55] width 8 height 7
checkbox input "false"
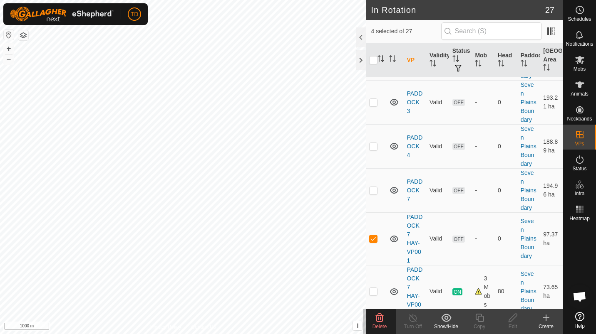
scroll to position [427, 0]
click at [374, 62] on p-checkbox at bounding box center [373, 58] width 8 height 7
checkbox input "false"
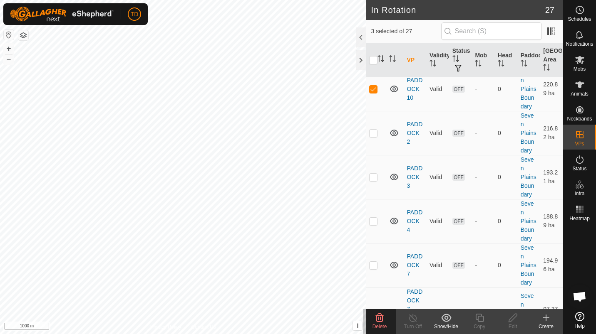
scroll to position [351, 0]
click at [372, 94] on p-checkbox at bounding box center [373, 90] width 8 height 7
checkbox input "false"
click at [375, 68] on td at bounding box center [376, 46] width 20 height 44
checkbox input "false"
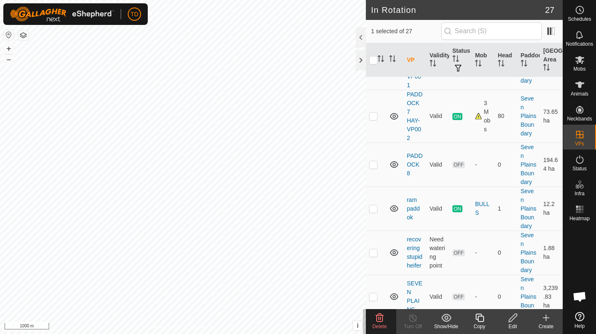
scroll to position [604, 0]
click at [380, 318] on icon at bounding box center [380, 318] width 8 height 8
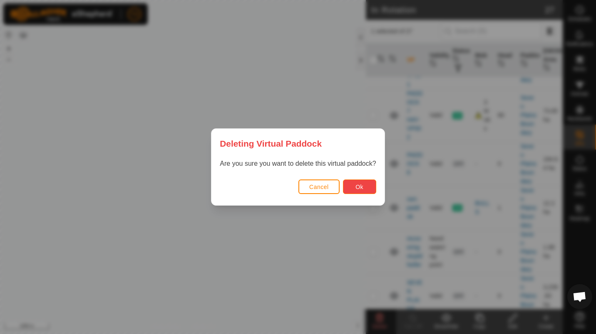
click at [374, 191] on button "Ok" at bounding box center [359, 187] width 33 height 15
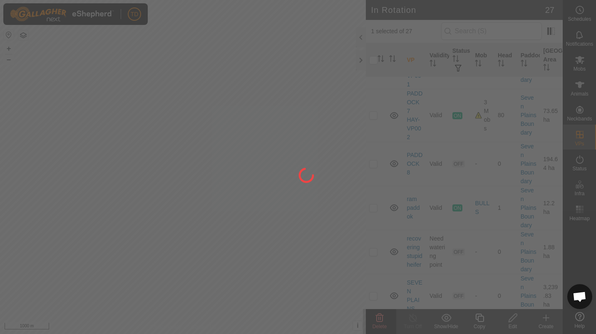
checkbox input "false"
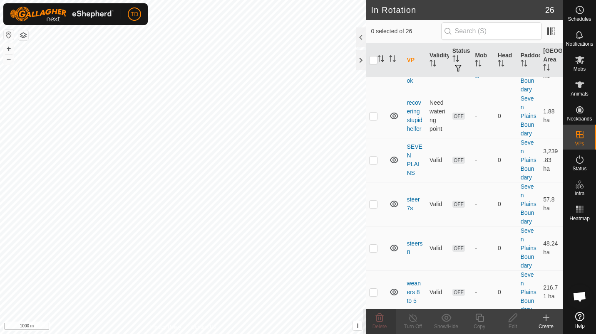
scroll to position [687, 0]
click at [376, 75] on p-checkbox at bounding box center [373, 72] width 8 height 7
checkbox input "true"
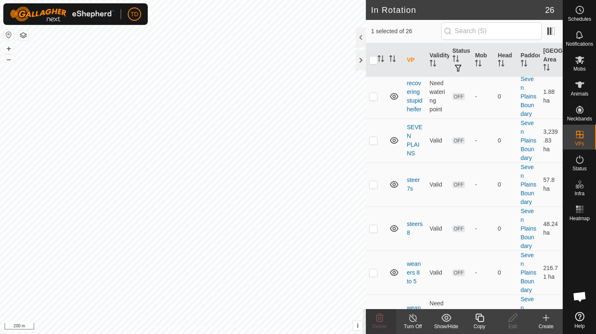
scroll to position [707, 0]
click at [376, 55] on p-checkbox at bounding box center [373, 52] width 8 height 7
checkbox input "false"
click at [376, 99] on p-checkbox at bounding box center [373, 96] width 8 height 7
click at [381, 314] on icon at bounding box center [379, 318] width 10 height 10
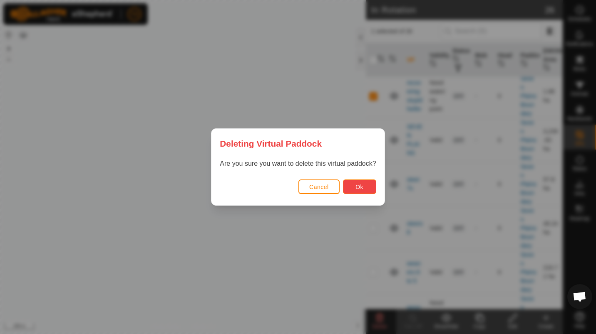
click at [365, 185] on button "Ok" at bounding box center [359, 187] width 33 height 15
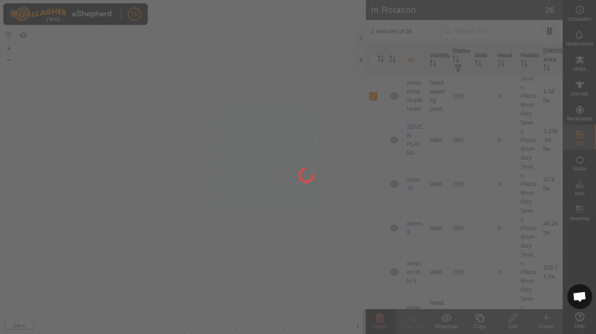
checkbox input "false"
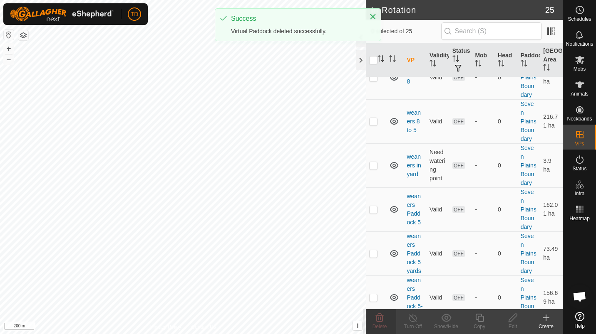
scroll to position [815, 0]
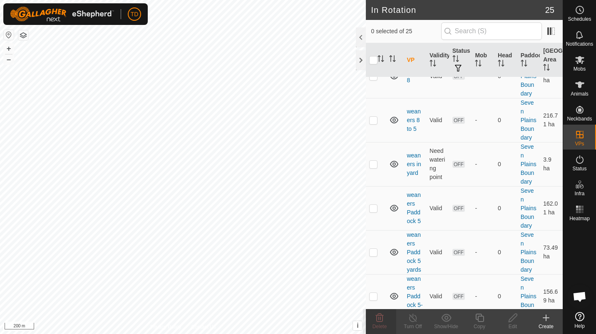
click at [373, 35] on p-checkbox at bounding box center [373, 32] width 8 height 7
checkbox input "true"
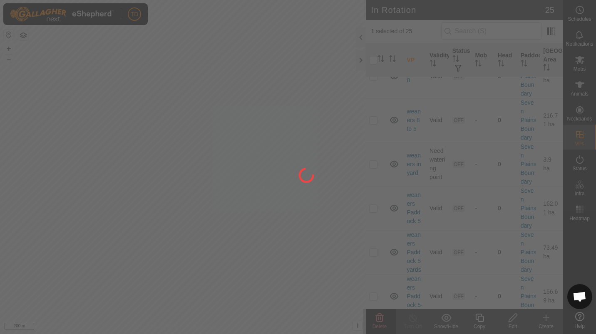
click at [385, 321] on div at bounding box center [298, 167] width 596 height 334
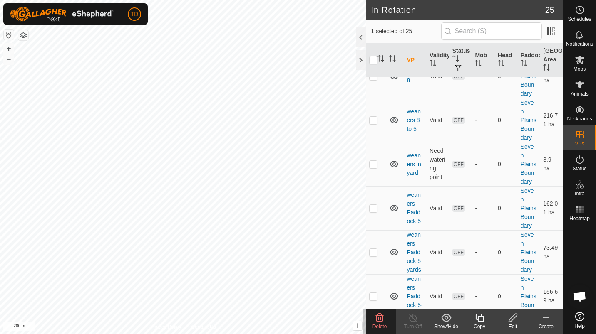
click at [385, 321] on delete-svg-icon at bounding box center [379, 318] width 33 height 10
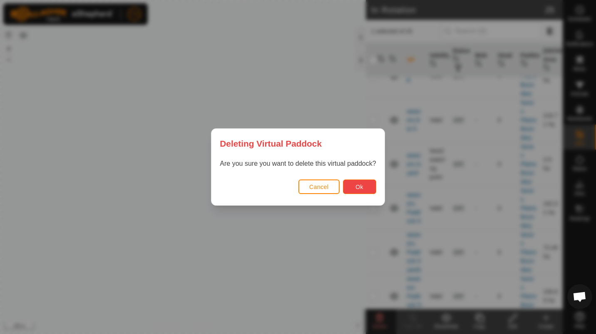
click at [366, 190] on button "Ok" at bounding box center [359, 187] width 33 height 15
checkbox input "false"
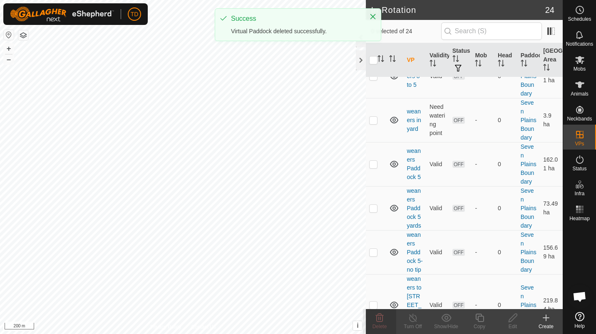
click at [373, 35] on p-checkbox at bounding box center [373, 32] width 8 height 7
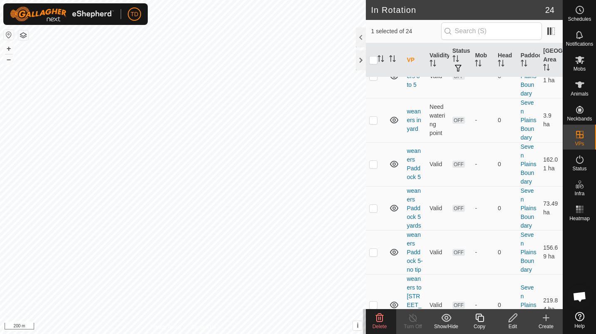
click at [382, 316] on icon at bounding box center [380, 318] width 8 height 8
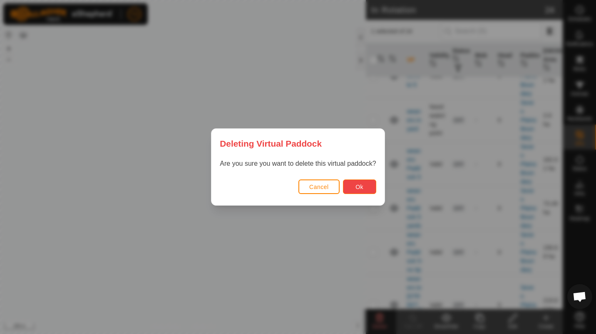
click at [367, 191] on button "Ok" at bounding box center [359, 187] width 33 height 15
checkbox input "false"
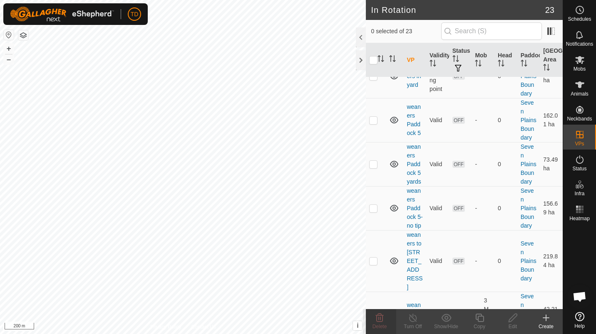
click at [374, 35] on p-checkbox at bounding box center [373, 32] width 8 height 7
checkbox input "false"
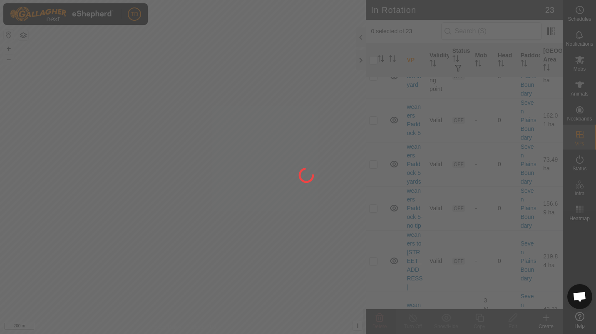
click at [374, 161] on div at bounding box center [298, 167] width 596 height 334
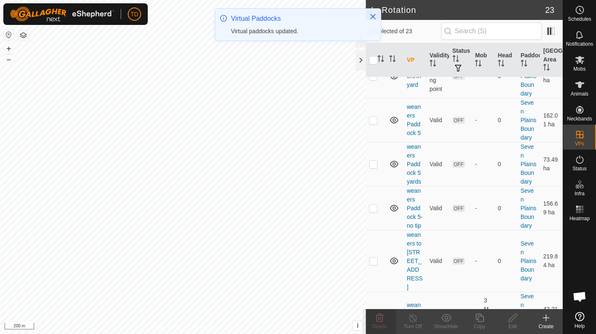
click at [374, 35] on p-checkbox at bounding box center [373, 32] width 8 height 7
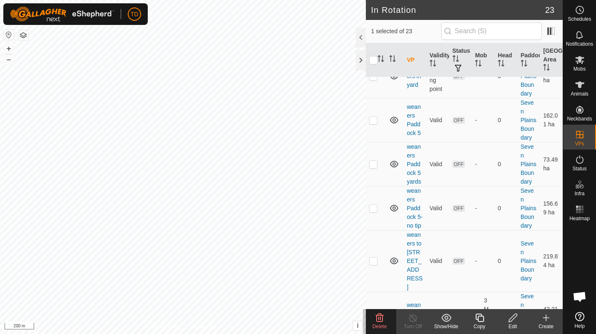
click at [384, 317] on delete-svg-icon at bounding box center [379, 318] width 33 height 10
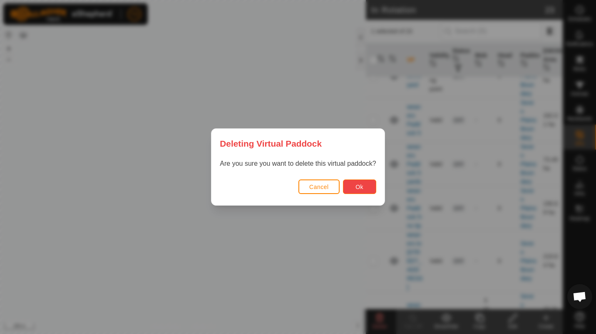
click at [358, 189] on span "Ok" at bounding box center [359, 187] width 8 height 7
checkbox input "false"
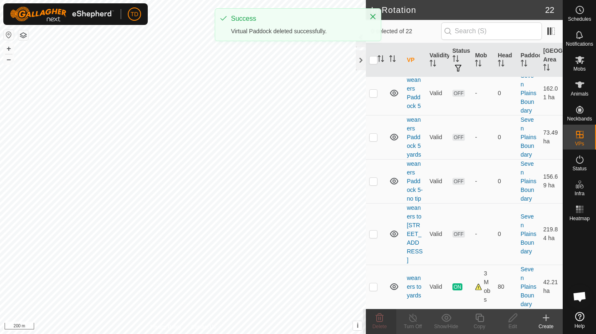
click at [370, 52] on p-checkbox at bounding box center [373, 49] width 8 height 7
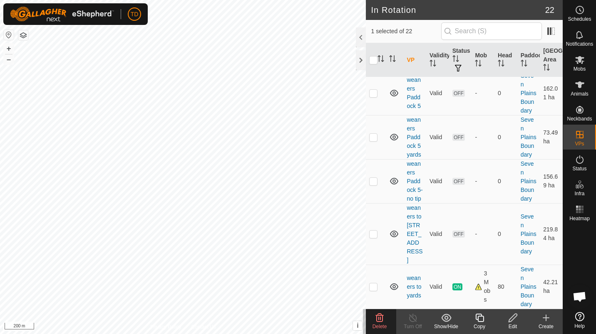
click at [380, 317] on icon at bounding box center [380, 318] width 8 height 8
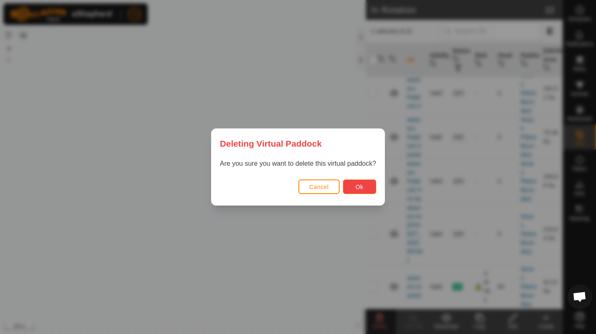
click at [352, 188] on button "Ok" at bounding box center [359, 187] width 33 height 15
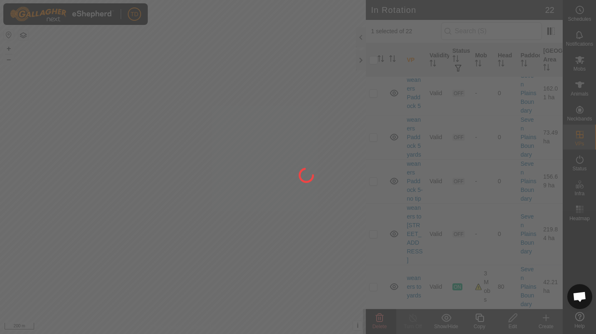
checkbox input "false"
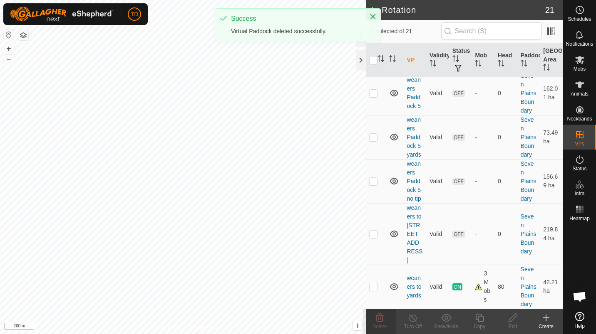
click at [372, 96] on p-checkbox at bounding box center [373, 93] width 8 height 7
checkbox input "true"
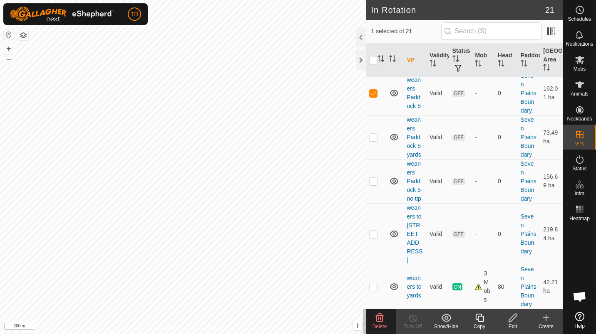
click at [380, 321] on icon at bounding box center [379, 318] width 10 height 10
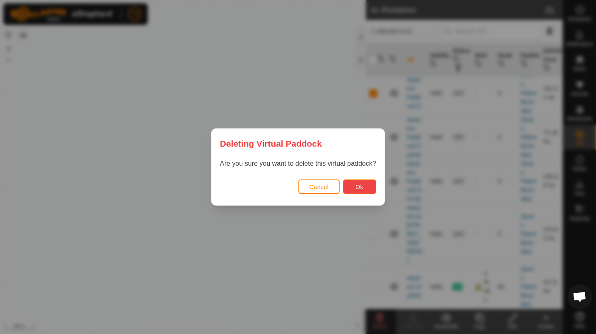
click at [363, 187] on button "Ok" at bounding box center [359, 187] width 33 height 15
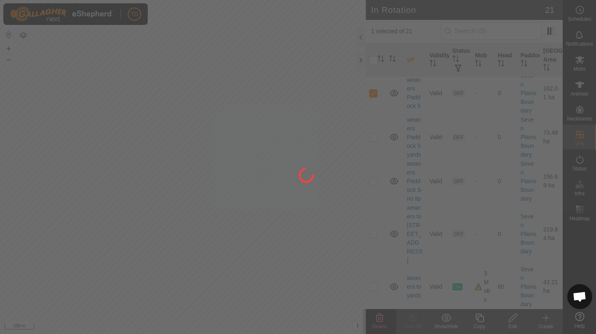
checkbox input "false"
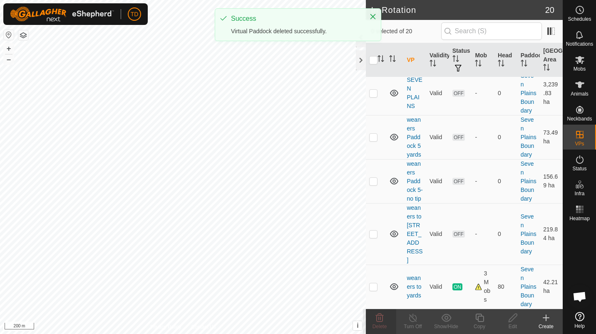
click at [371, 141] on p-checkbox at bounding box center [373, 137] width 8 height 7
checkbox input "true"
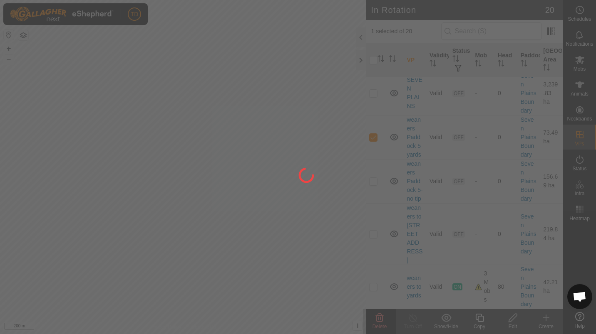
click at [301, 199] on div "TD Schedules Notifications Mobs Animals Neckbands VPs Status Infra Heatmap Help…" at bounding box center [298, 167] width 596 height 334
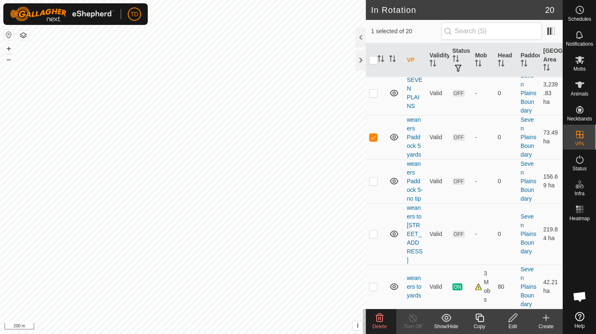
click at [378, 318] on icon at bounding box center [379, 318] width 10 height 10
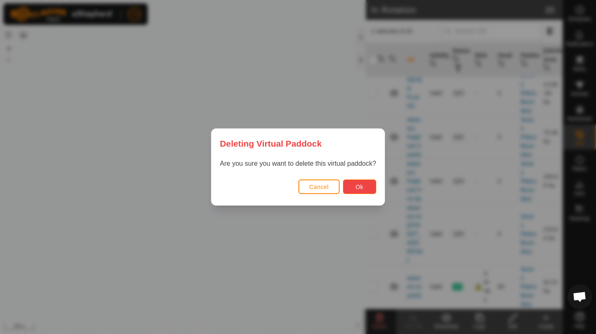
click at [365, 188] on button "Ok" at bounding box center [359, 187] width 33 height 15
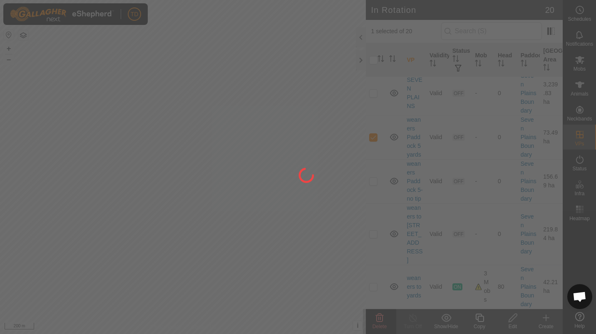
checkbox input "false"
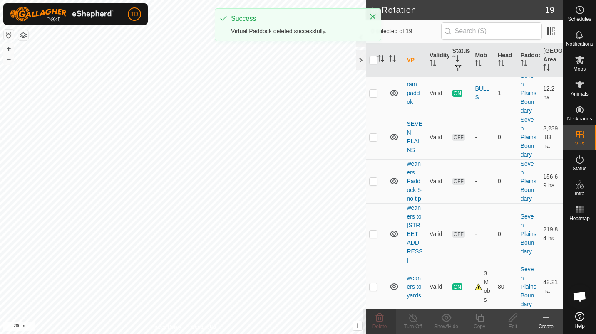
scroll to position [796, 0]
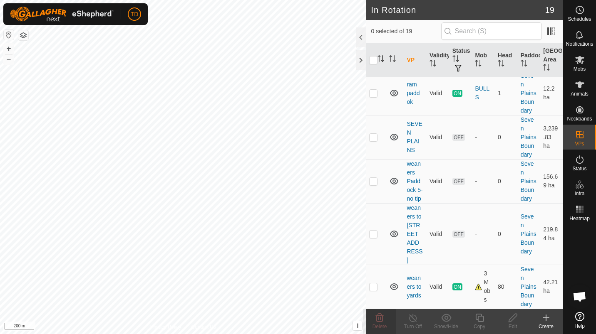
click at [374, 178] on p-checkbox at bounding box center [373, 181] width 8 height 7
checkbox input "true"
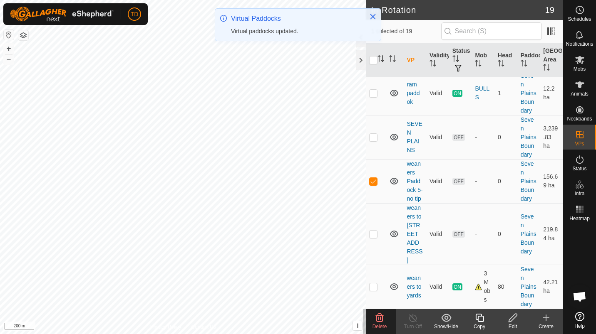
scroll to position [0, 0]
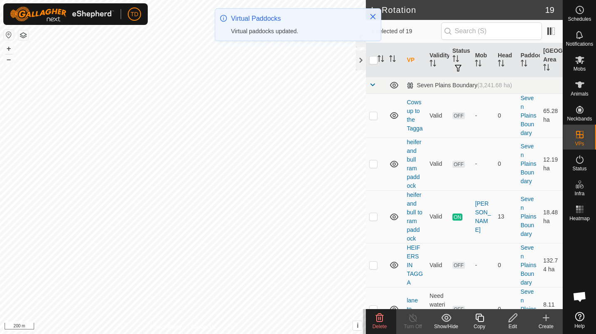
drag, startPoint x: 323, startPoint y: 221, endPoint x: 373, endPoint y: 216, distance: 50.6
click at [373, 216] on td at bounding box center [376, 216] width 20 height 53
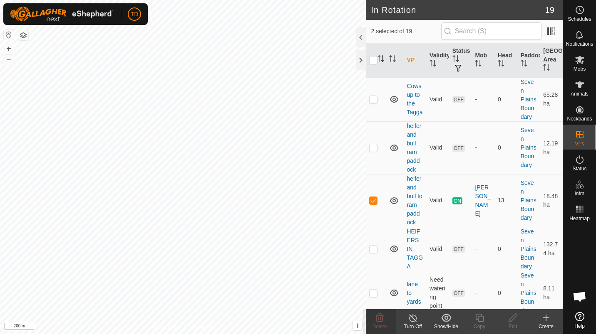
scroll to position [17, 0]
click at [374, 203] on p-checkbox at bounding box center [373, 199] width 8 height 7
checkbox input "false"
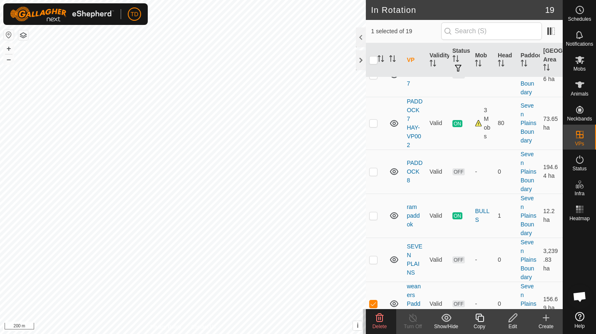
scroll to position [796, 0]
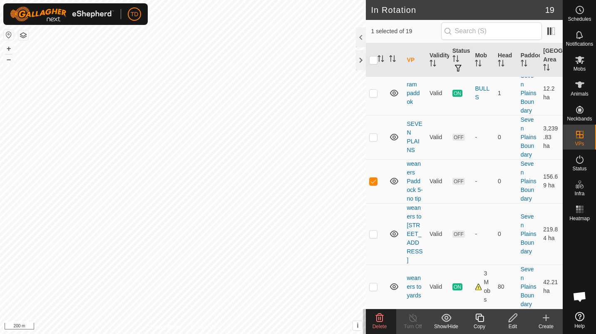
click at [370, 231] on p-checkbox at bounding box center [373, 234] width 8 height 7
click at [372, 231] on p-checkbox at bounding box center [373, 234] width 8 height 7
checkbox input "false"
click at [380, 319] on icon at bounding box center [380, 318] width 8 height 8
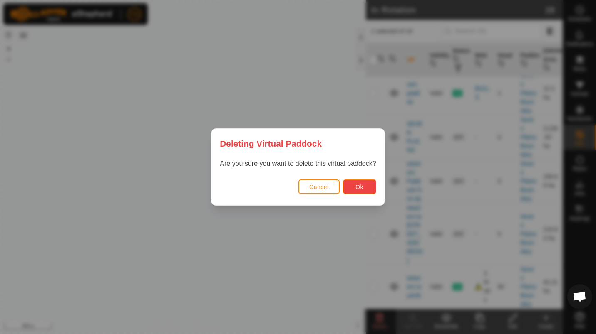
click at [363, 189] on button "Ok" at bounding box center [359, 187] width 33 height 15
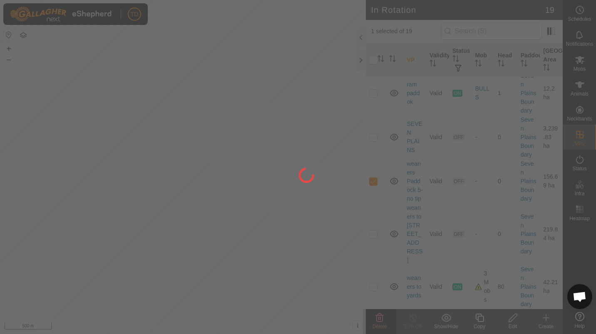
checkbox input "false"
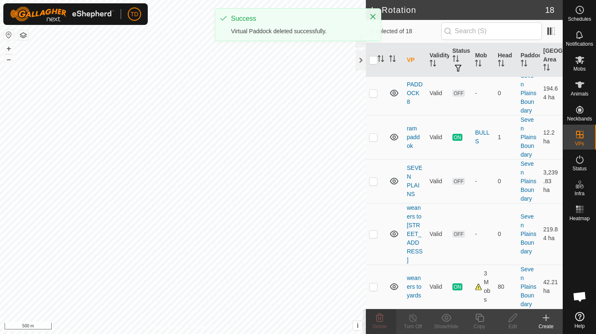
scroll to position [0, 0]
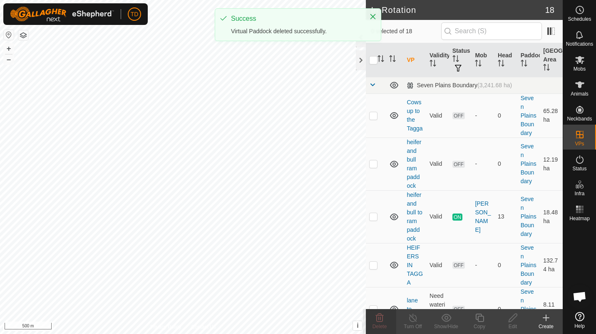
click at [375, 167] on p-checkbox at bounding box center [373, 164] width 8 height 7
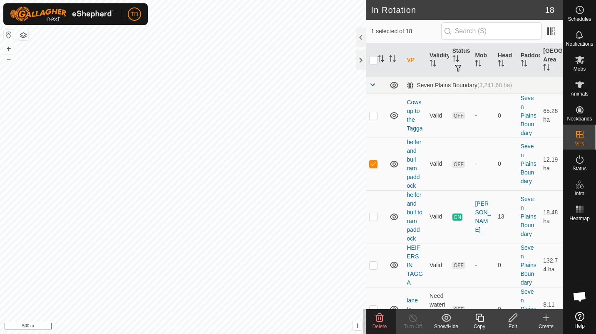
click at [375, 167] on p-checkbox at bounding box center [373, 164] width 8 height 7
checkbox input "false"
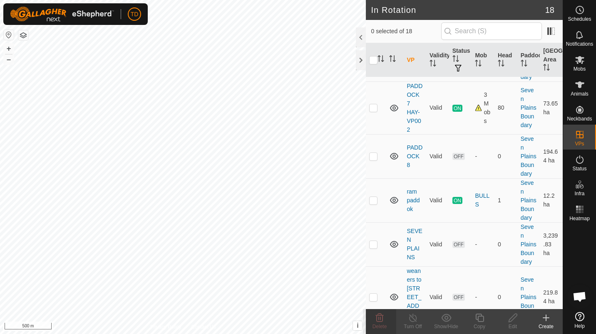
scroll to position [744, 0]
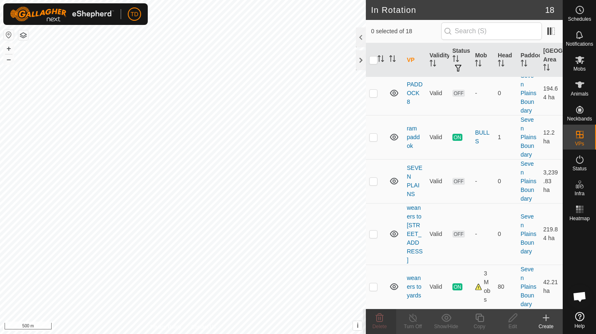
click at [373, 232] on p-checkbox at bounding box center [373, 234] width 8 height 7
checkbox input "true"
click at [393, 321] on delete-svg-icon at bounding box center [379, 318] width 33 height 10
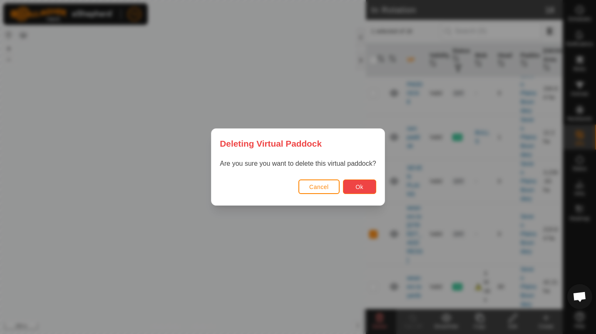
click at [360, 183] on button "Ok" at bounding box center [359, 187] width 33 height 15
checkbox input "false"
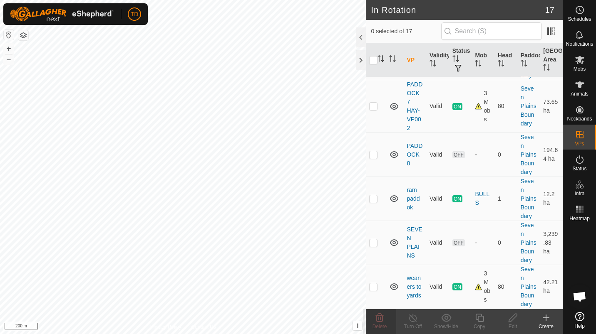
scroll to position [691, 0]
click at [372, 284] on p-checkbox at bounding box center [373, 287] width 8 height 7
checkbox input "true"
click at [581, 166] on span "Status" at bounding box center [579, 168] width 14 height 5
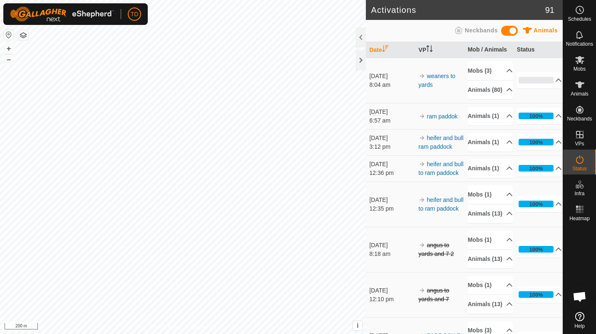
click at [581, 166] on span "Status" at bounding box center [579, 168] width 14 height 5
click at [182, 0] on html "TD Schedules Notifications Mobs Animals Neckbands VPs Status Infra Heatmap Help…" at bounding box center [298, 167] width 596 height 334
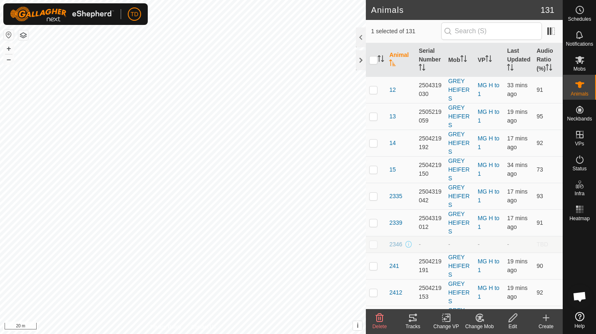
checkbox input "false"
click at [574, 87] on es-animals-svg-icon at bounding box center [579, 84] width 15 height 13
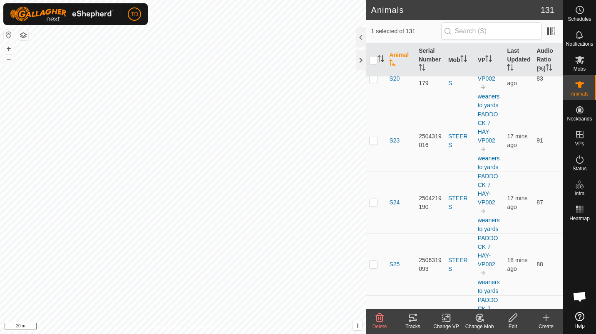
scroll to position [5357, 0]
checkbox input "false"
checkbox input "true"
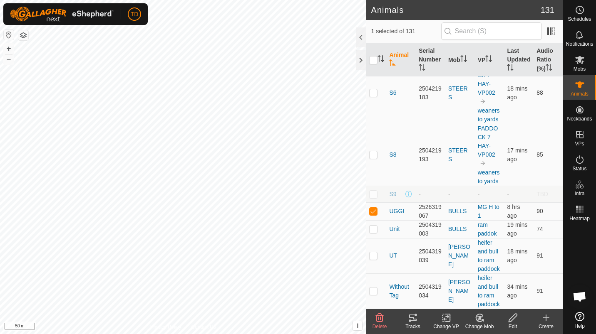
scroll to position [6944, 0]
click at [591, 65] on div "Mobs" at bounding box center [579, 62] width 33 height 25
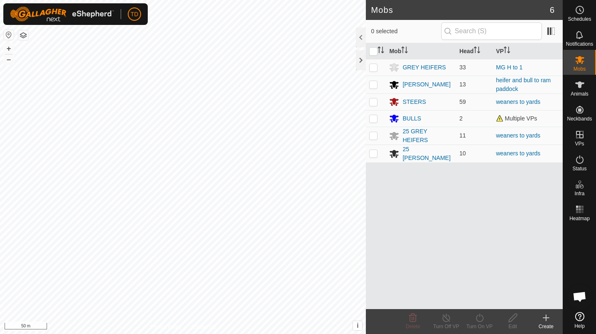
click at [370, 84] on p-checkbox at bounding box center [373, 84] width 8 height 7
checkbox input "true"
click at [473, 322] on turn-on-svg-icon at bounding box center [478, 318] width 33 height 10
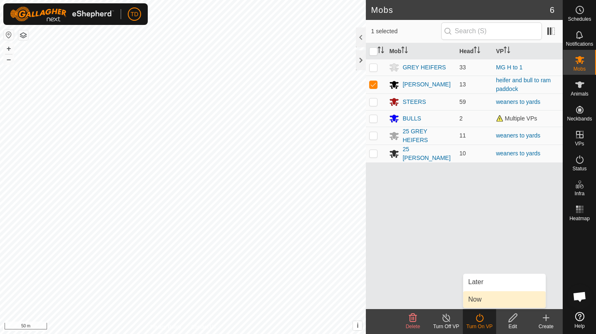
click at [478, 295] on link "Now" at bounding box center [504, 300] width 82 height 17
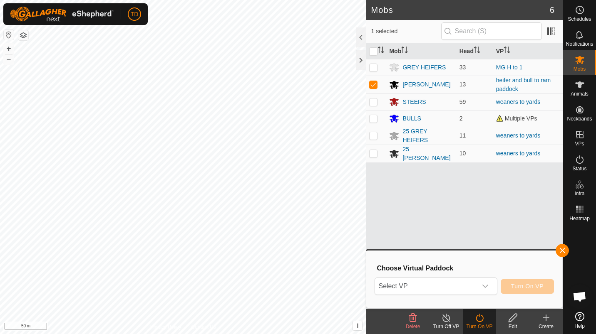
click at [451, 284] on span "Select VP" at bounding box center [425, 286] width 101 height 17
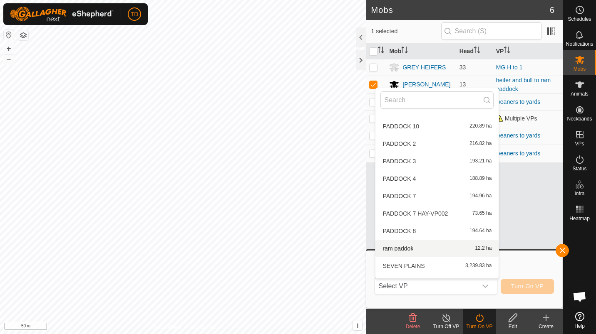
scroll to position [149, 0]
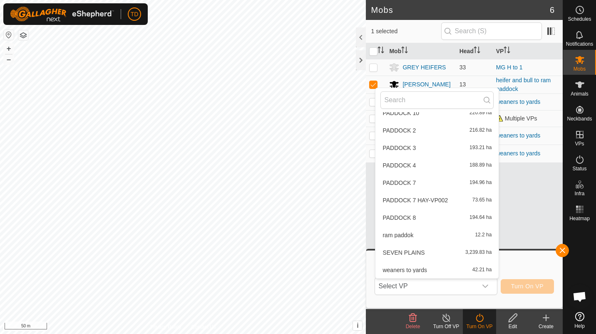
click at [449, 229] on li "ram paddok 12.2 ha" at bounding box center [436, 235] width 123 height 17
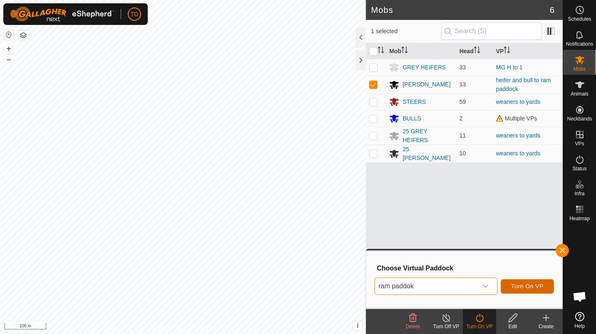
click at [524, 287] on span "Turn On VP" at bounding box center [527, 286] width 32 height 7
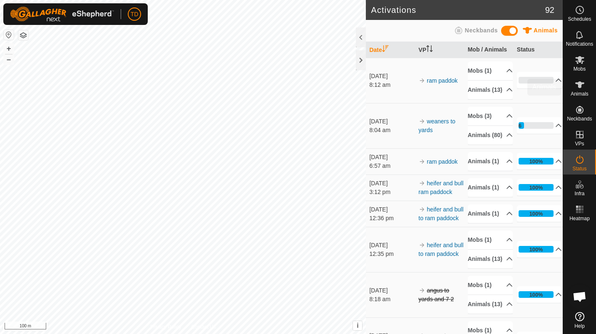
click at [581, 79] on es-animals-svg-icon at bounding box center [579, 84] width 15 height 13
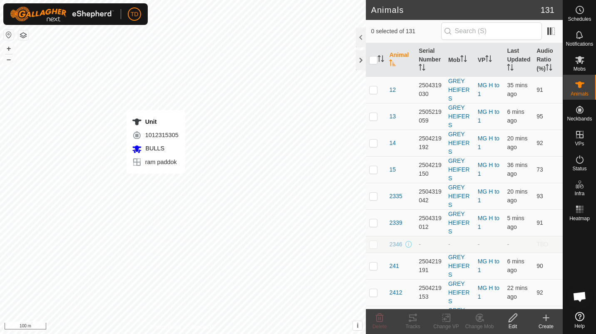
checkbox input "true"
click at [415, 324] on div "Tracks" at bounding box center [412, 326] width 33 height 7
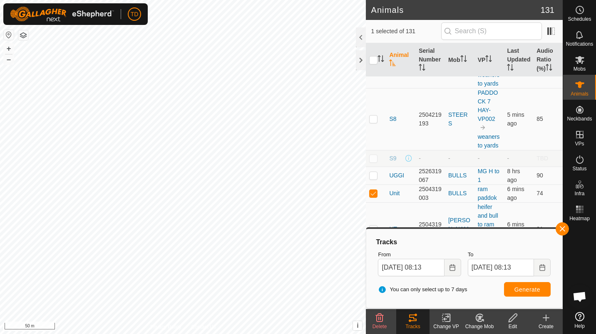
scroll to position [6299, 0]
click at [562, 235] on button "button" at bounding box center [561, 228] width 13 height 13
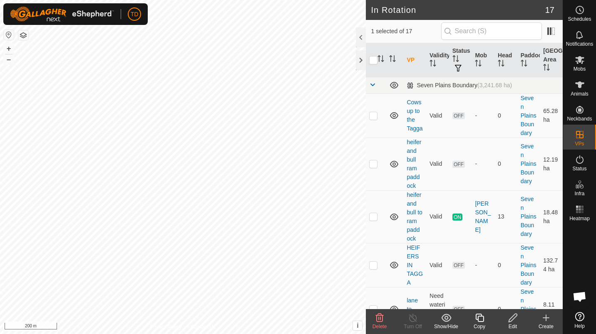
checkbox input "false"
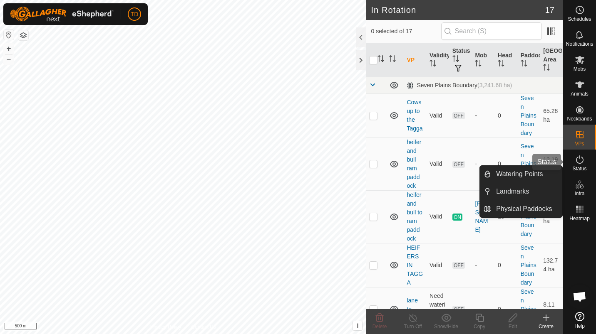
drag, startPoint x: 570, startPoint y: 173, endPoint x: 550, endPoint y: 178, distance: 20.0
click at [570, 173] on div "Status" at bounding box center [579, 162] width 33 height 25
